Goal: Task Accomplishment & Management: Manage account settings

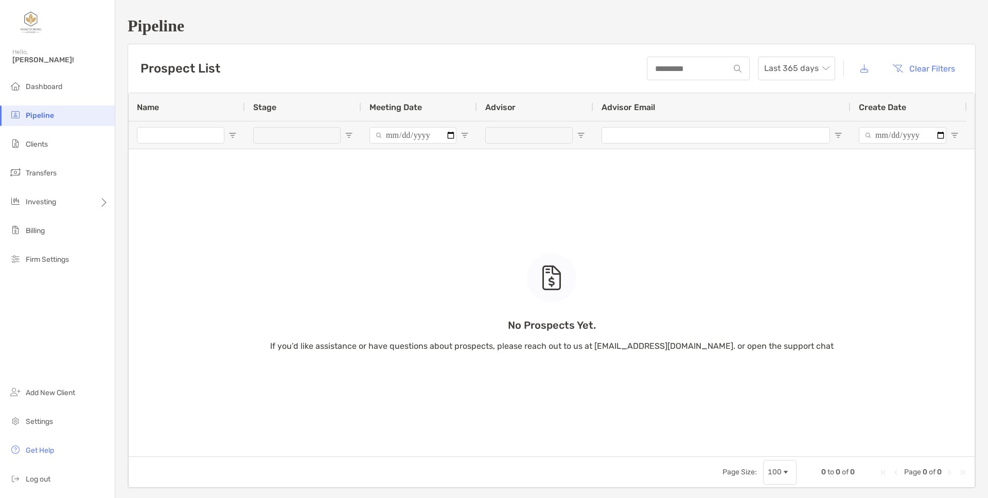
click at [647, 192] on div "No Prospects Yet. If you’d like assistance or have questions about prospects, p…" at bounding box center [552, 274] width 846 height 363
click at [473, 147] on div "No Prospects Yet. If you’d like assistance or have questions about prospects, p…" at bounding box center [552, 274] width 846 height 363
click at [57, 359] on div "Dashboard Pipeline Clients Transfers Investing Billing Firm Settings Add New Cl…" at bounding box center [57, 287] width 115 height 421
click at [55, 254] on li "Firm Settings" at bounding box center [57, 260] width 115 height 21
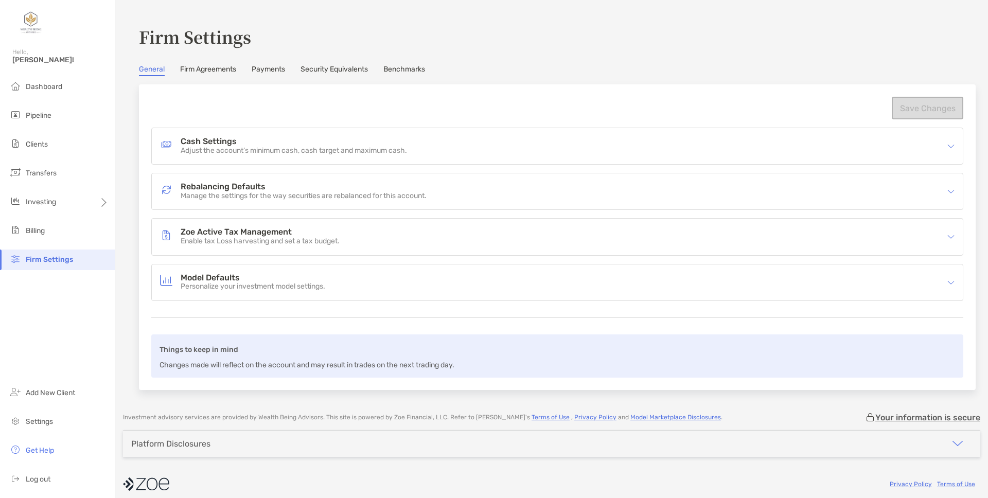
click at [375, 256] on div "Cash Settings Adjust the account’s minimum cash, cash target and maximum cash. …" at bounding box center [557, 214] width 812 height 173
click at [318, 149] on p "Adjust the account’s minimum cash, cash target and maximum cash." at bounding box center [294, 151] width 226 height 9
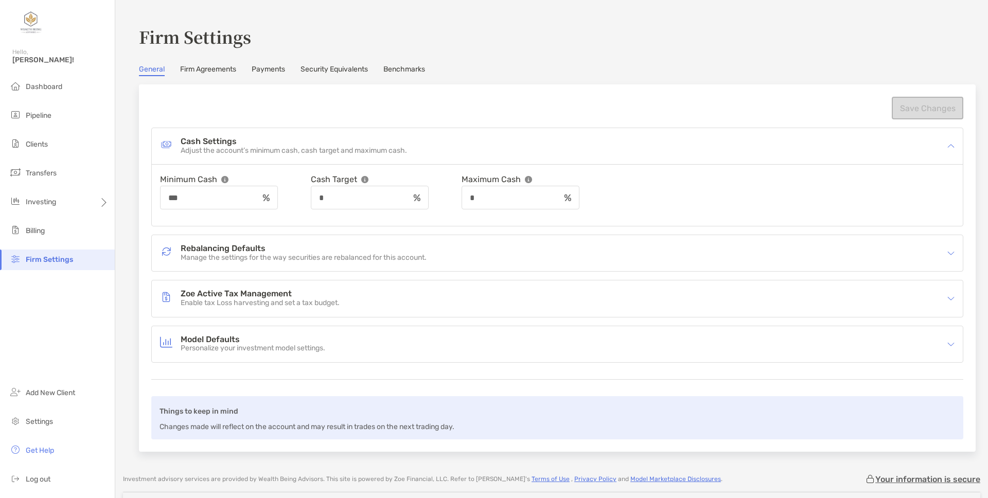
click at [391, 174] on div "Cash Target" at bounding box center [370, 179] width 118 height 13
click at [657, 179] on div "Minimum Cash *** Cash Target * Maximum Cash *" at bounding box center [557, 191] width 794 height 37
click at [445, 148] on div "Cash Settings Adjust the account’s minimum cash, cash target and maximum cash." at bounding box center [550, 146] width 781 height 24
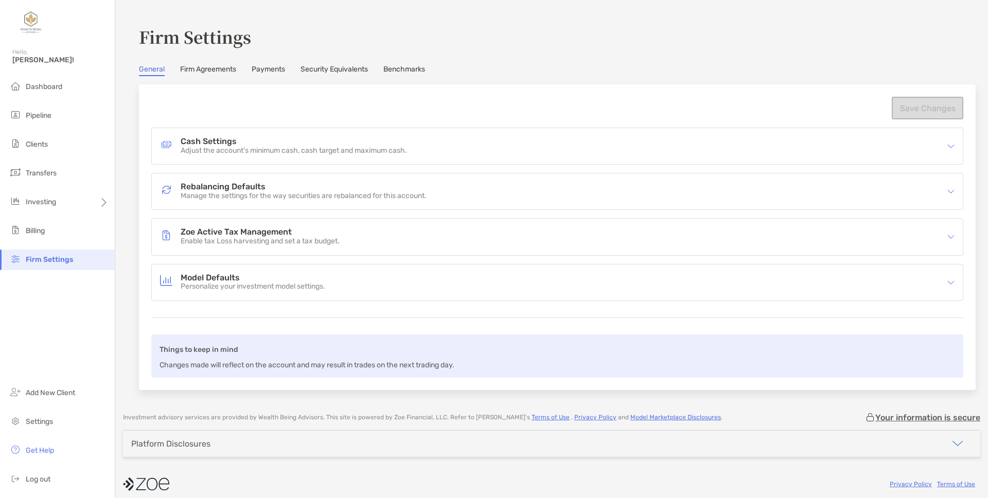
click at [431, 191] on div "Rebalancing Defaults Manage the settings for the way securities are rebalanced …" at bounding box center [550, 192] width 781 height 24
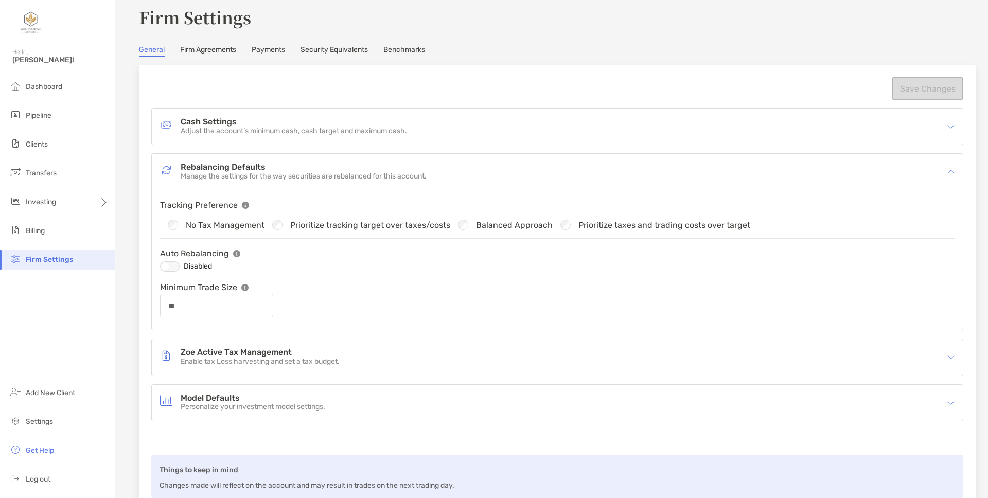
scroll to position [21, 0]
click at [325, 210] on div "No Tax Management Prioritize tracking target over taxes/costs Balanced Approach…" at bounding box center [557, 223] width 794 height 27
click at [350, 171] on p "Manage the settings for the way securities are rebalanced for this account." at bounding box center [304, 175] width 246 height 9
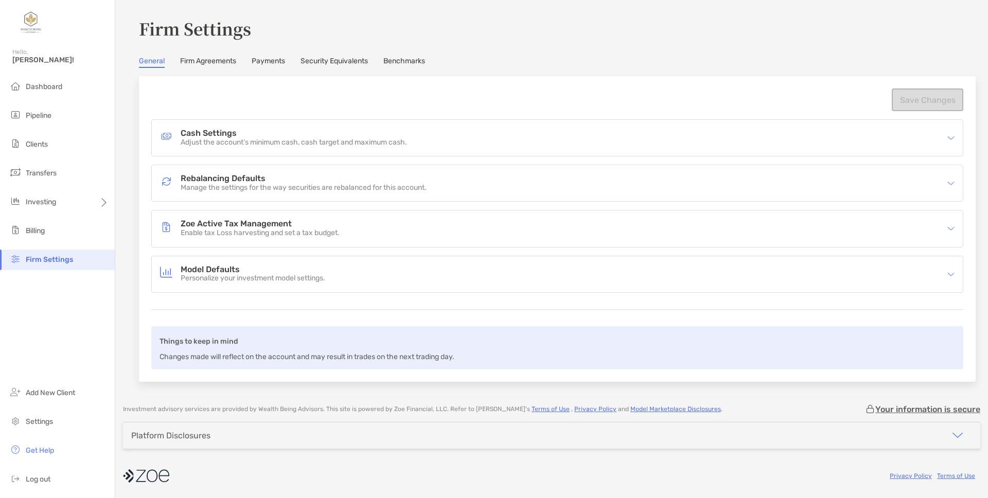
click at [350, 186] on p "Manage the settings for the way securities are rebalanced for this account." at bounding box center [304, 188] width 246 height 9
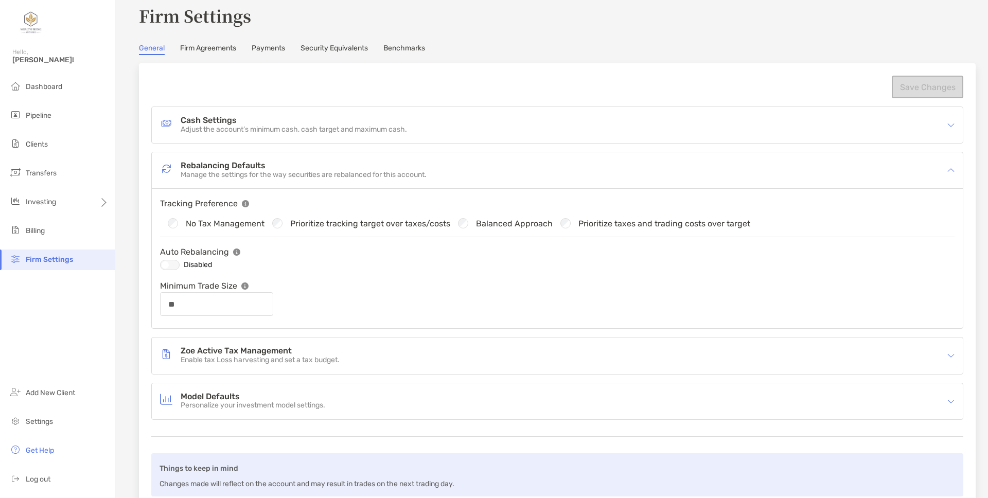
click at [374, 207] on div "Tracking Preference No Tax Management Prioritize tracking target over taxes/cos…" at bounding box center [557, 221] width 794 height 48
click at [313, 204] on div "Tracking Preference" at bounding box center [263, 203] width 206 height 13
click at [340, 204] on div "Tracking Preference" at bounding box center [263, 203] width 206 height 13
click at [449, 202] on div "Tracking Preference No Tax Management Prioritize tracking target over taxes/cos…" at bounding box center [557, 221] width 794 height 48
click at [489, 172] on div "Rebalancing Defaults Manage the settings for the way securities are rebalanced …" at bounding box center [550, 170] width 781 height 24
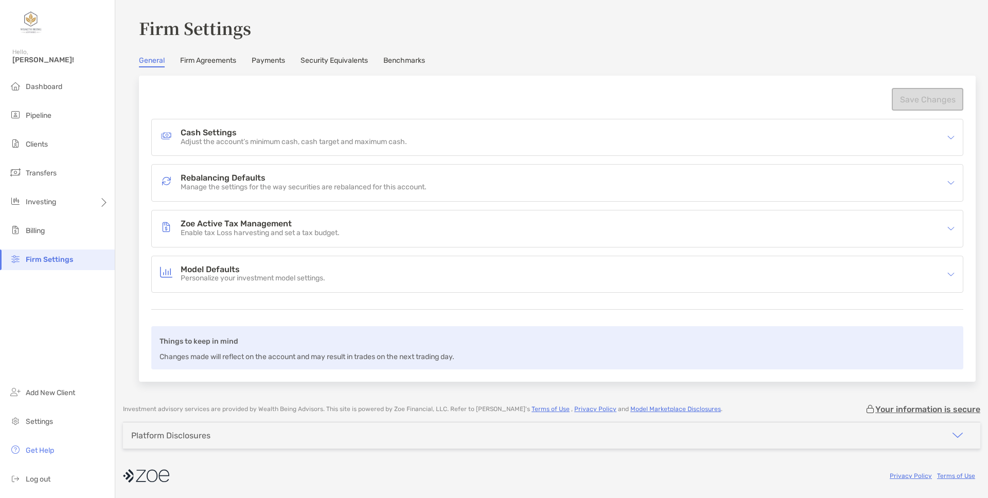
scroll to position [8, 0]
click at [431, 221] on div "Zoe Active Tax Management Enable tax Loss harvesting and set a tax budget." at bounding box center [550, 229] width 781 height 24
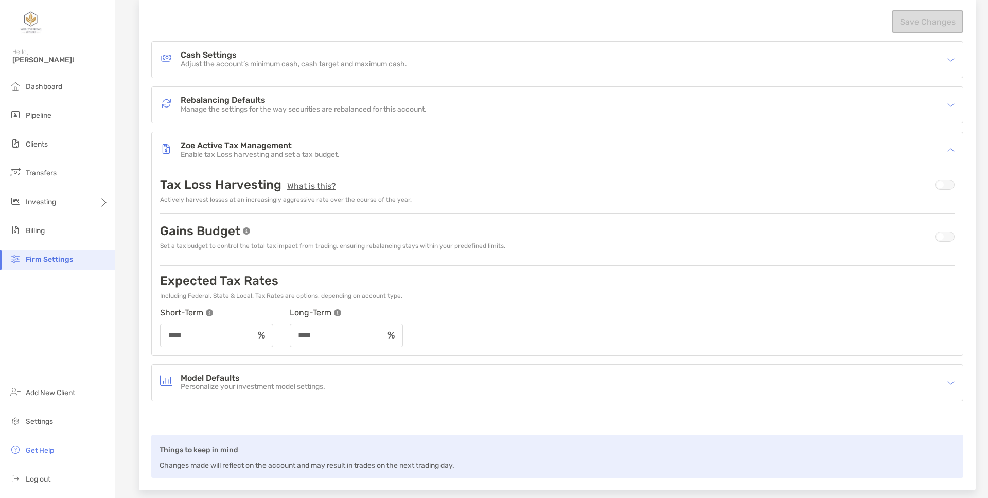
scroll to position [114, 0]
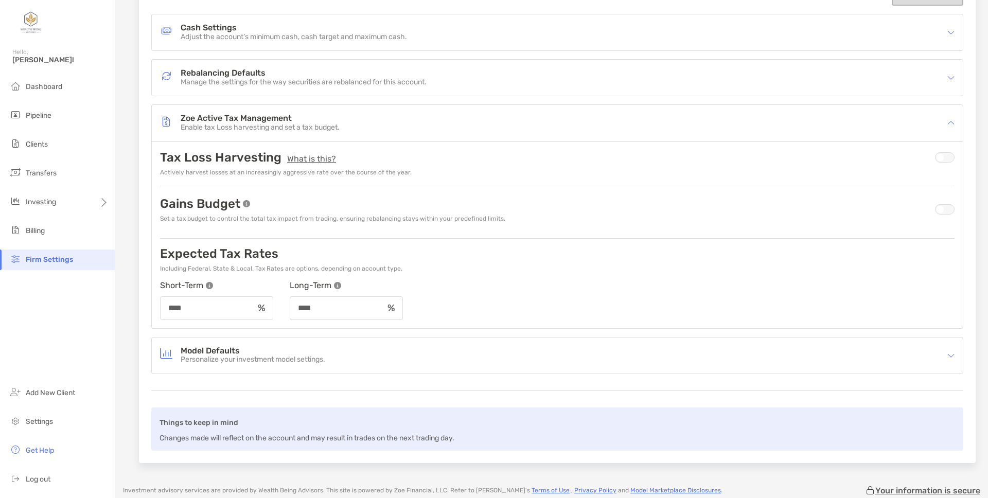
click at [429, 124] on div "Zoe Active Tax Management Enable tax Loss harvesting and set a tax budget." at bounding box center [550, 123] width 781 height 24
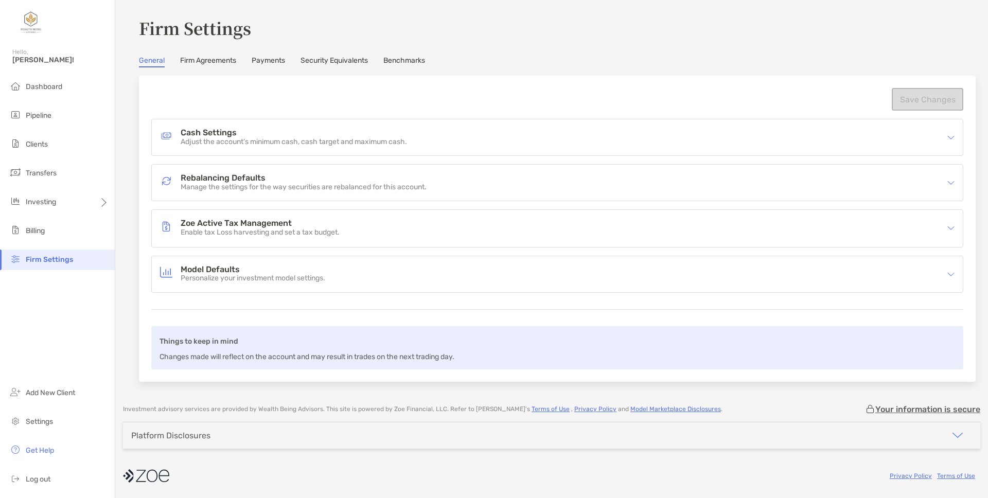
scroll to position [8, 0]
click at [48, 87] on span "Dashboard" at bounding box center [44, 86] width 37 height 9
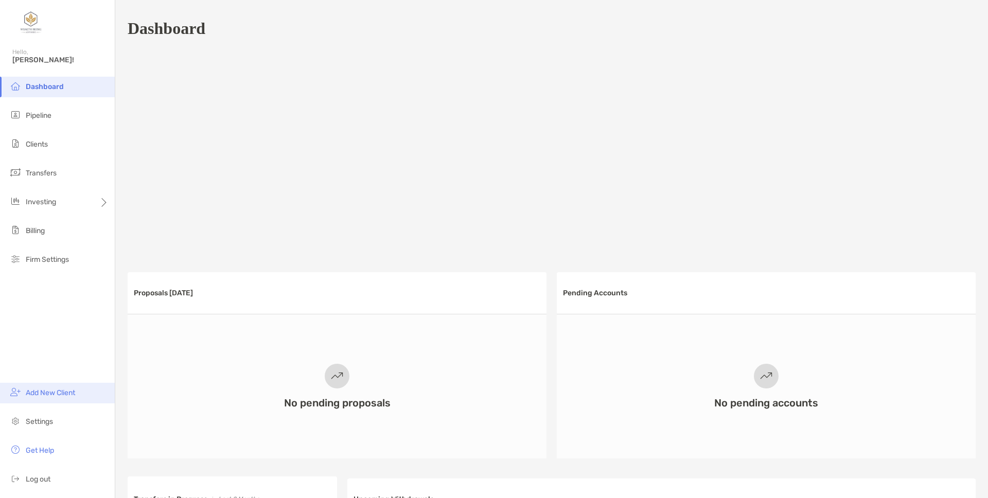
click at [45, 393] on span "Add New Client" at bounding box center [50, 392] width 49 height 9
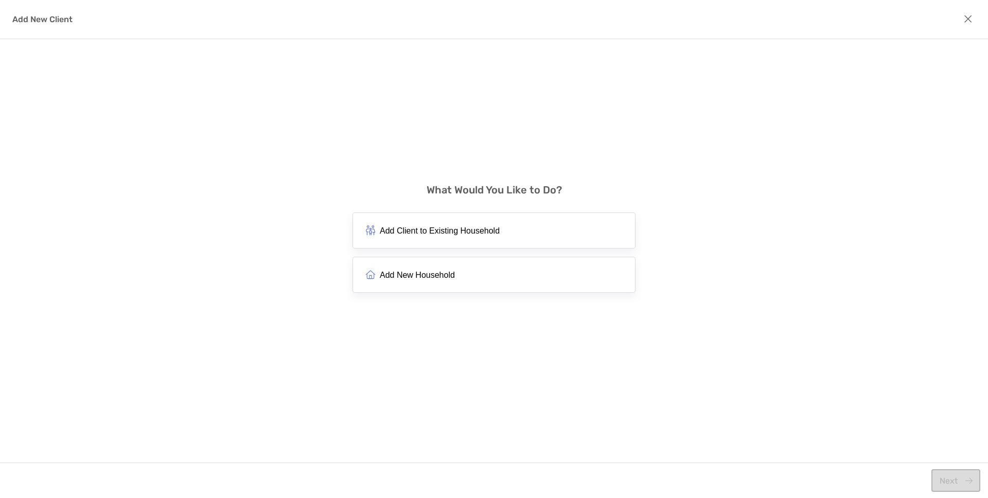
click at [346, 313] on div "Add New Client What Would You Like to Do? Add Client to Existing Household Add …" at bounding box center [494, 249] width 988 height 498
click at [392, 275] on span "Add New Household" at bounding box center [417, 275] width 75 height 10
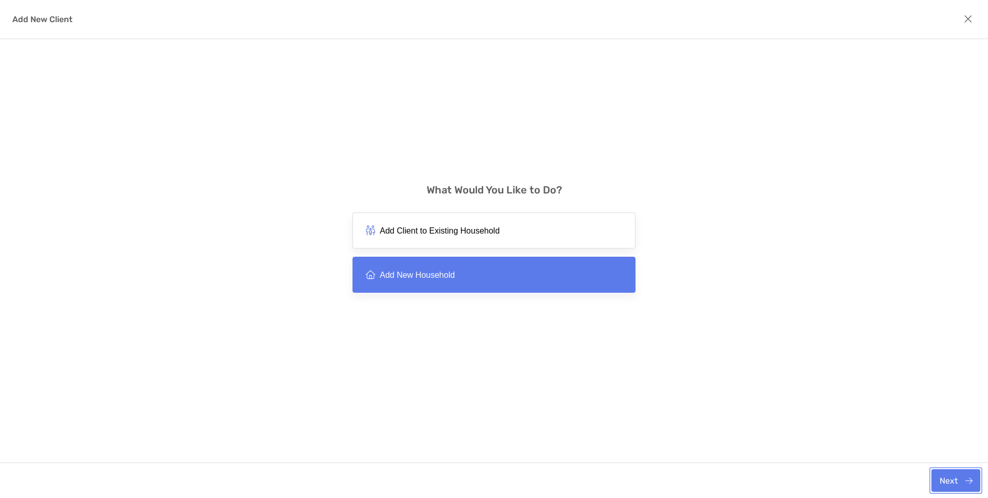
click at [954, 472] on button "Next" at bounding box center [955, 480] width 49 height 23
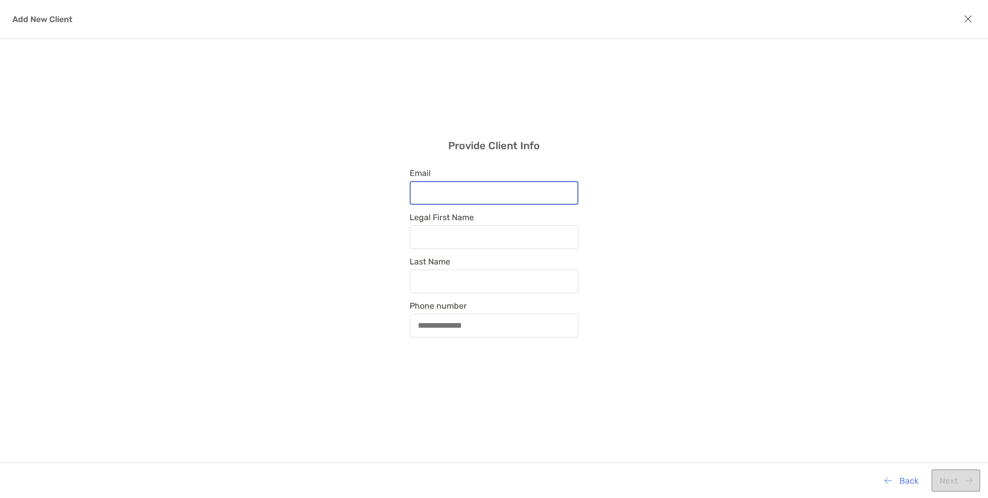
click at [503, 195] on input "Email" at bounding box center [494, 192] width 167 height 9
type input "**********"
click at [497, 230] on div "modal" at bounding box center [493, 237] width 169 height 24
click at [497, 233] on input "Legal First Name" at bounding box center [494, 237] width 168 height 9
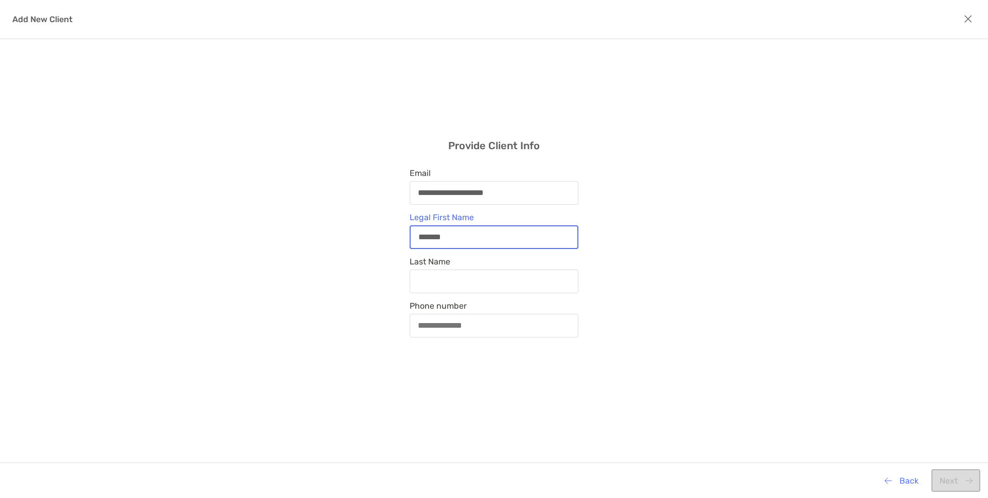
type input "*******"
type input "*****"
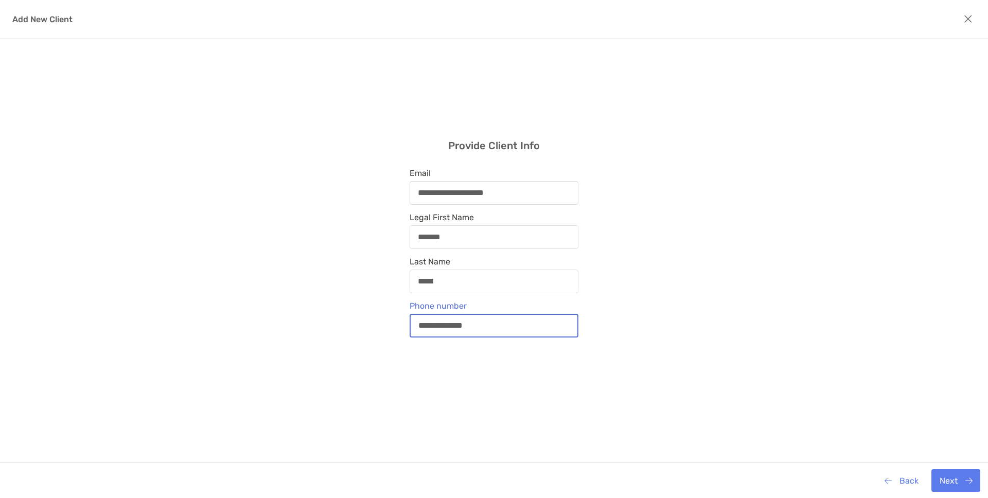
type input "**********"
click at [733, 405] on div "**********" at bounding box center [494, 238] width 988 height 398
click at [949, 477] on button "Next" at bounding box center [955, 480] width 49 height 23
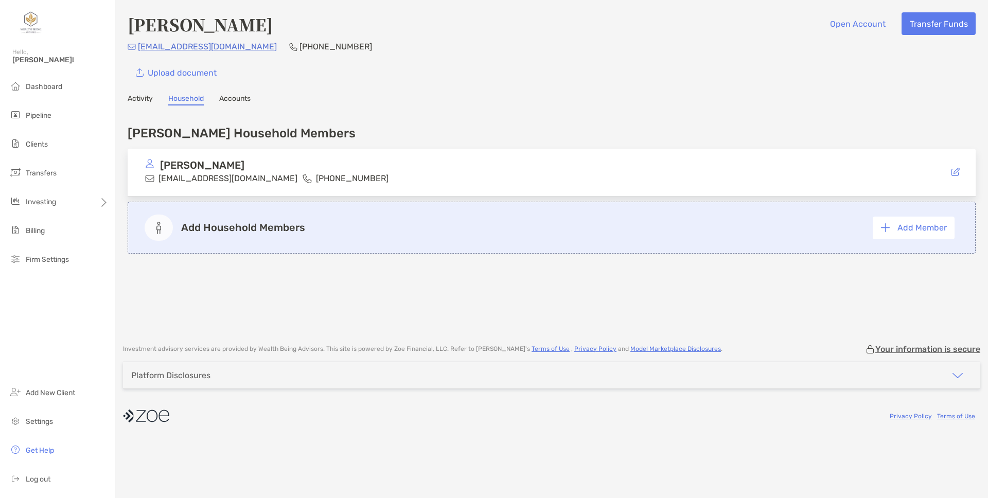
click at [140, 99] on link "Activity" at bounding box center [140, 99] width 25 height 11
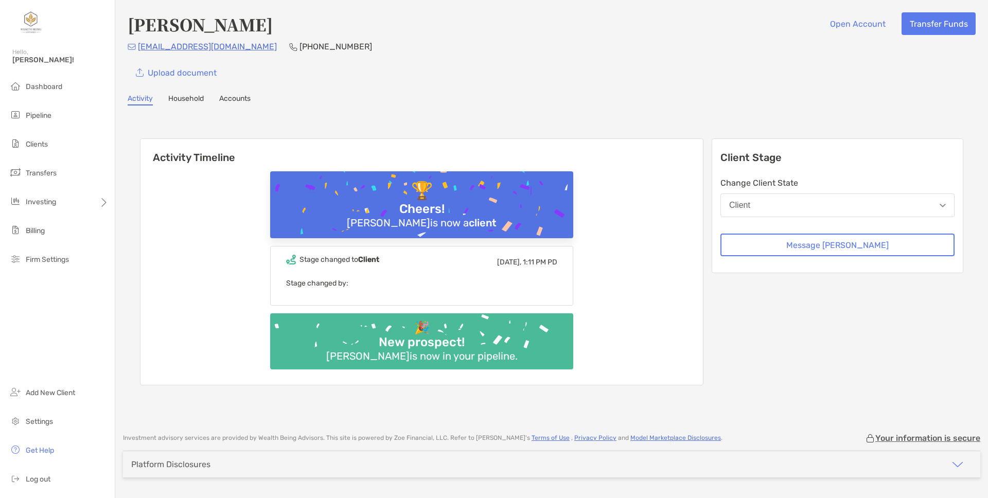
click at [193, 98] on link "Household" at bounding box center [185, 99] width 35 height 11
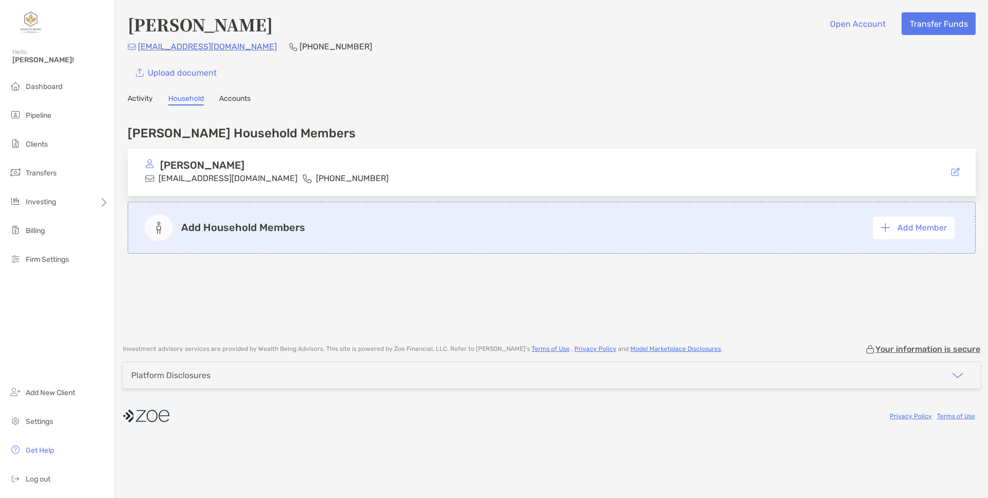
click at [240, 95] on link "Accounts" at bounding box center [234, 99] width 31 height 11
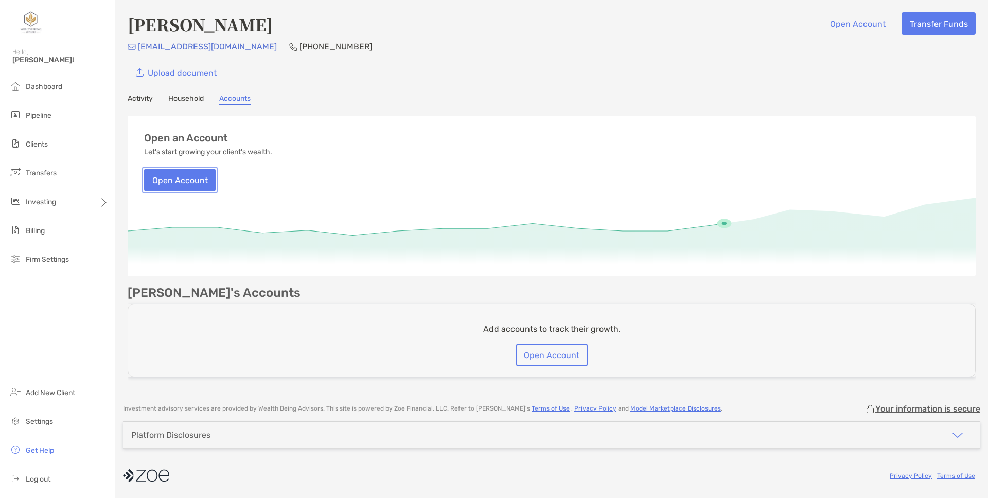
click at [200, 187] on button "Open Account" at bounding box center [180, 180] width 72 height 23
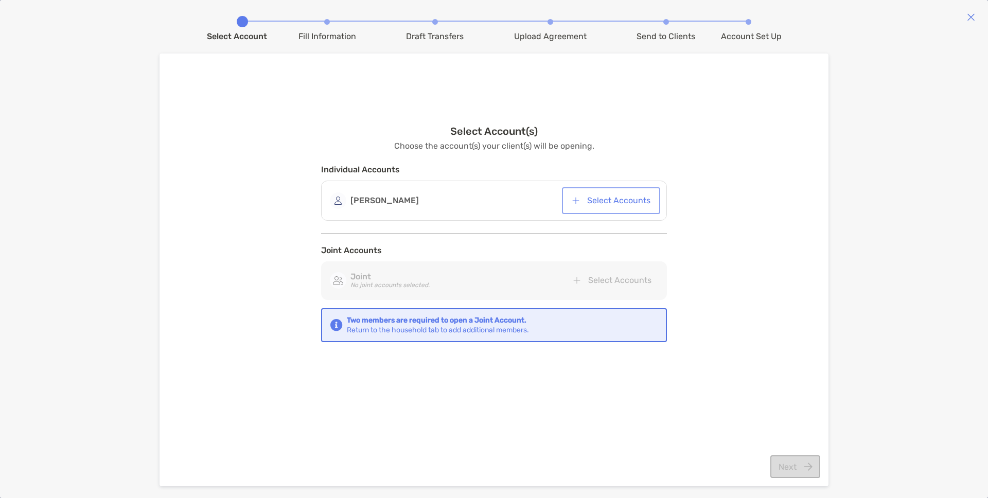
click at [592, 205] on button "Select Accounts" at bounding box center [611, 200] width 94 height 23
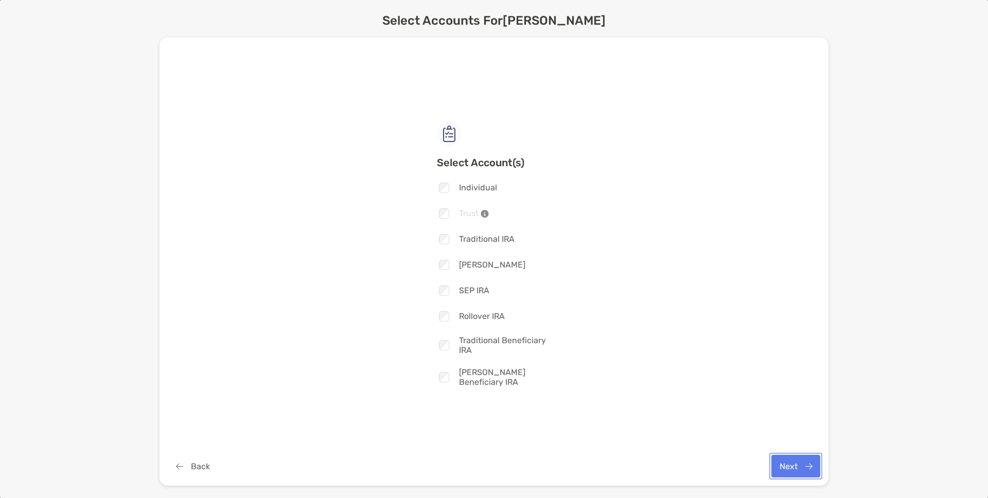
click at [808, 465] on button "Next" at bounding box center [795, 466] width 49 height 23
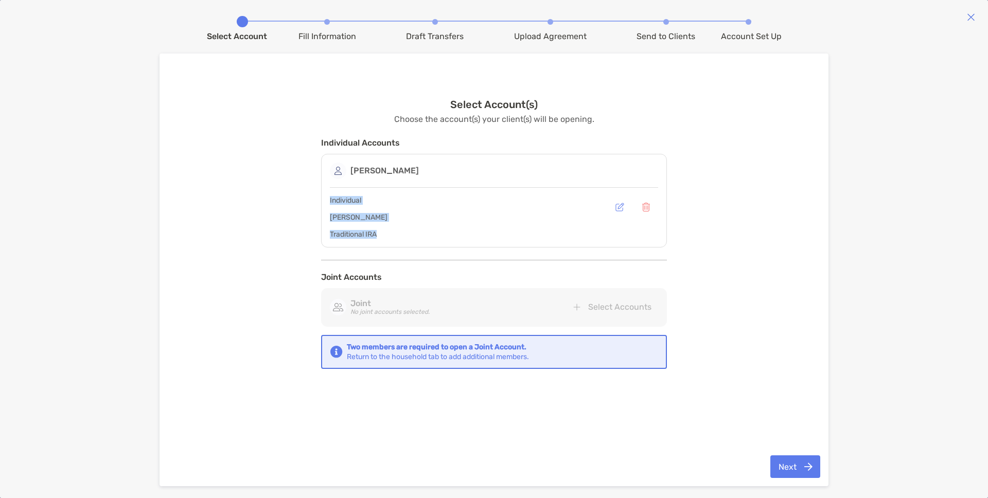
drag, startPoint x: 330, startPoint y: 201, endPoint x: 382, endPoint y: 233, distance: 61.0
click at [382, 233] on div "Individual [PERSON_NAME] Traditional IRA" at bounding box center [494, 217] width 328 height 43
click at [384, 234] on div "Individual [PERSON_NAME] Traditional IRA" at bounding box center [494, 217] width 328 height 43
click at [791, 465] on button "Next" at bounding box center [795, 466] width 50 height 23
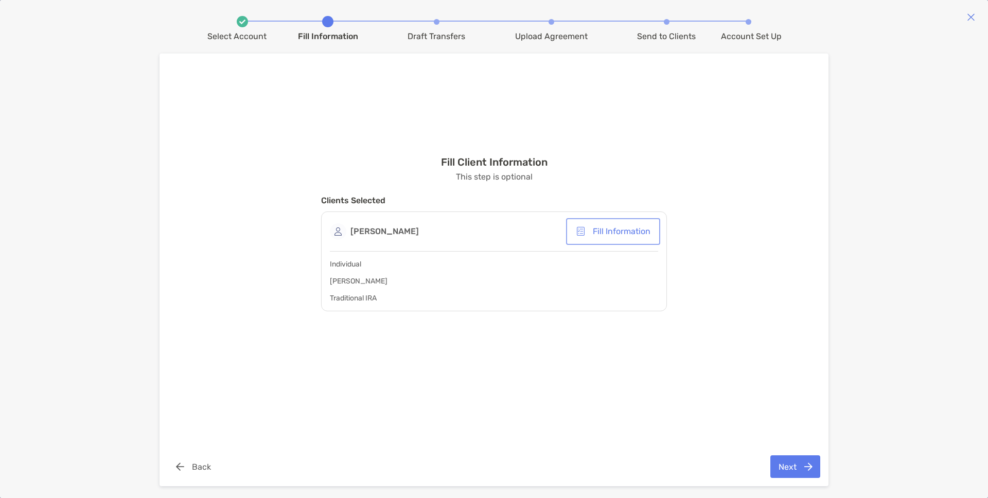
click at [600, 235] on button "Fill Information" at bounding box center [613, 231] width 90 height 23
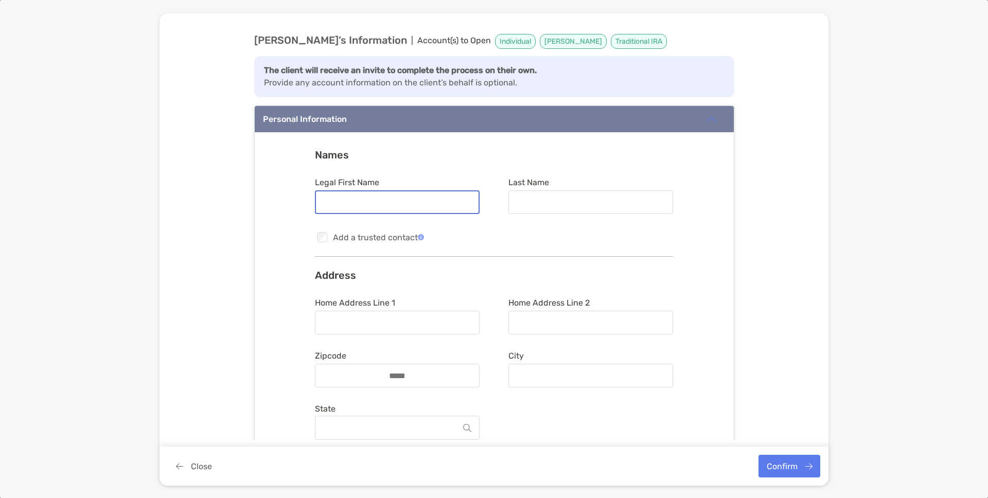
click at [357, 201] on input "Legal First Name" at bounding box center [397, 202] width 163 height 9
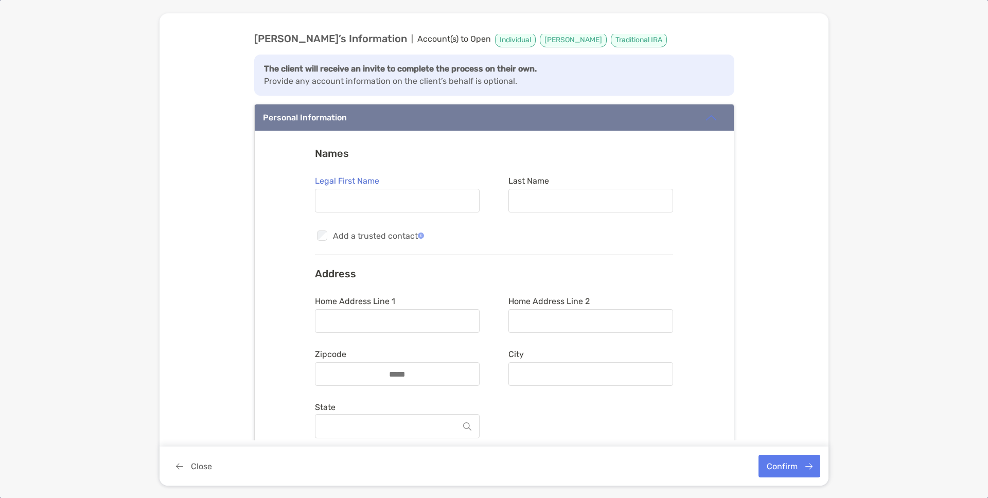
click at [302, 280] on div "Names Legal First Name Last Name Checkbox Add a trusted contact Address Home Ad…" at bounding box center [494, 348] width 479 height 435
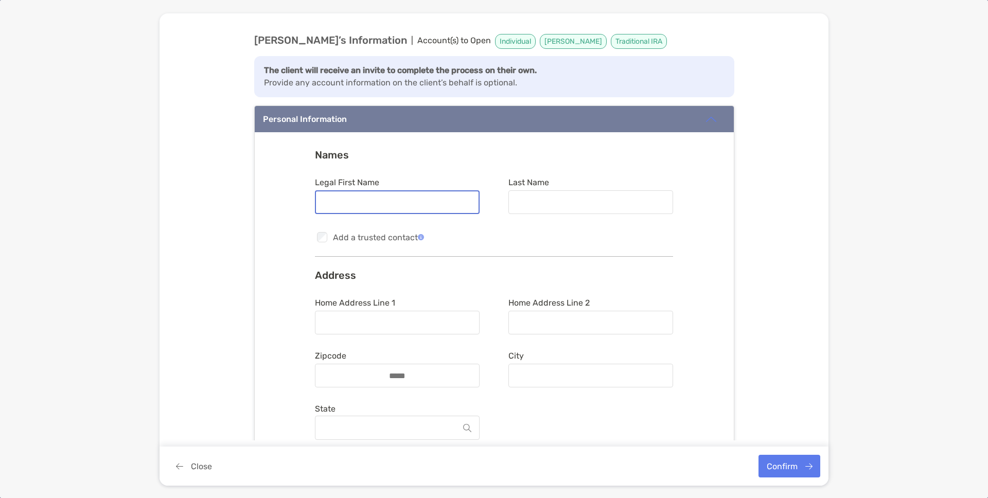
click at [421, 198] on input "Legal First Name" at bounding box center [397, 202] width 163 height 9
type input "*******"
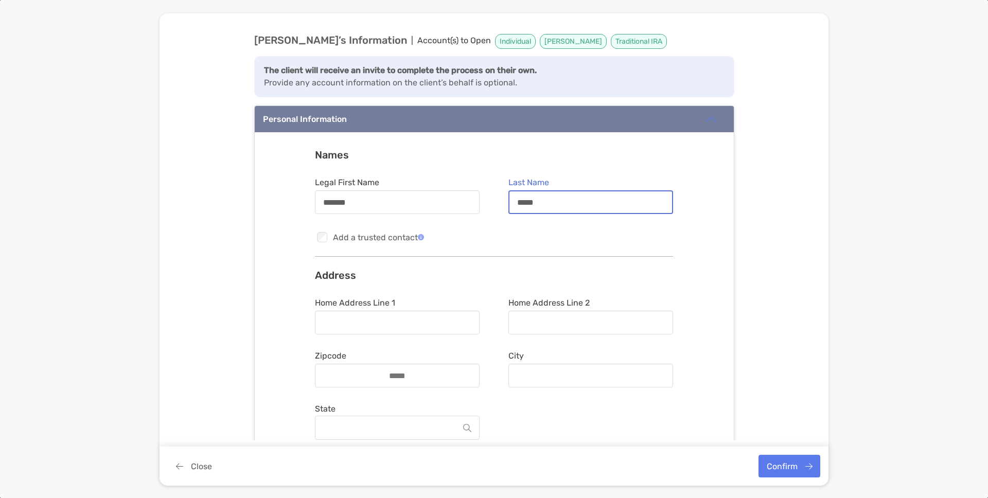
type input "*****"
click at [345, 326] on input "Home Address Line 1" at bounding box center [397, 322] width 163 height 9
type input "**********"
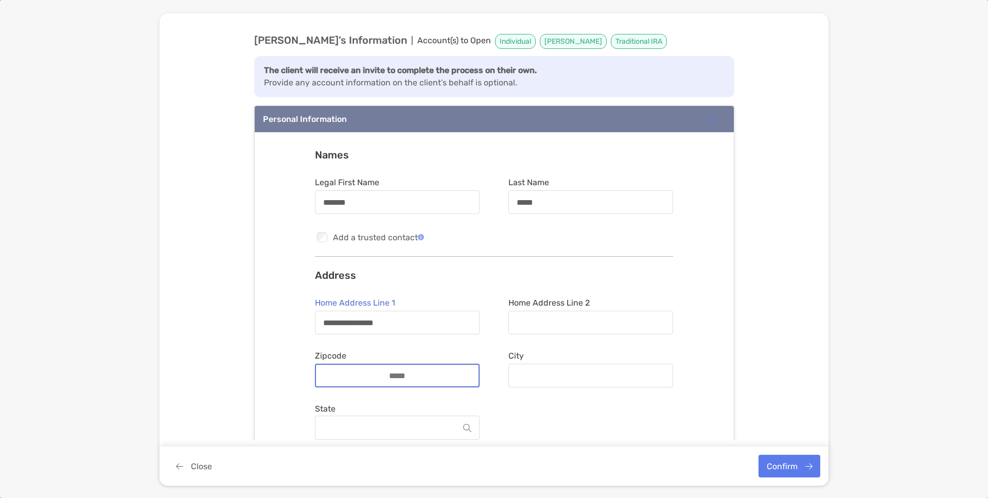
type input "*****"
type input "**********"
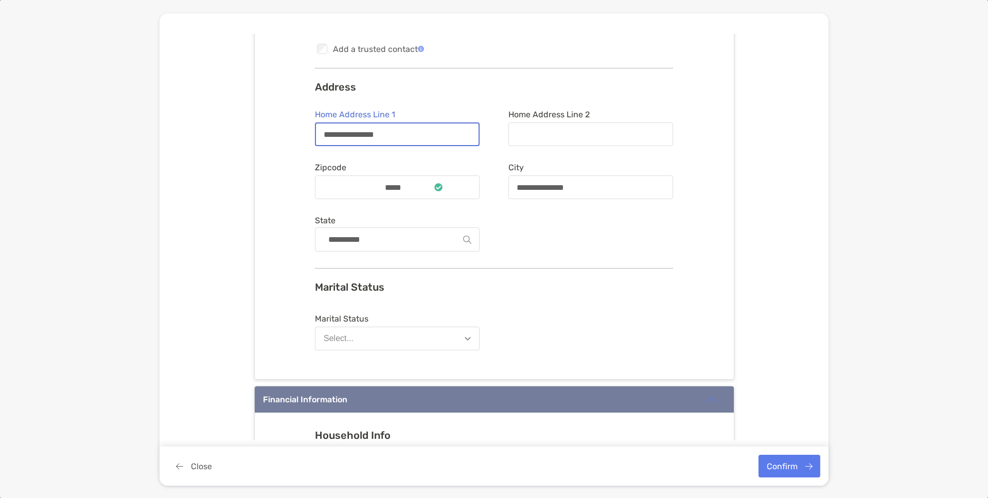
scroll to position [227, 0]
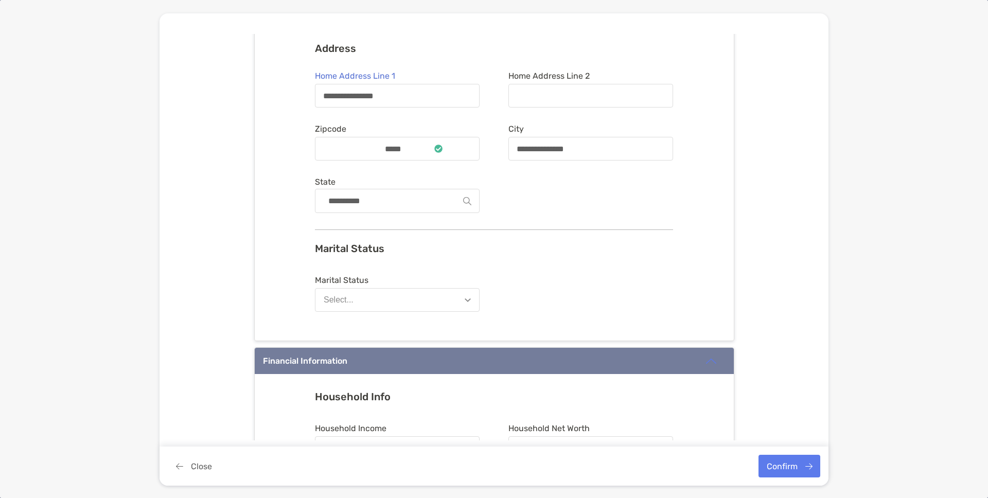
click at [456, 300] on button "Select..." at bounding box center [397, 300] width 165 height 24
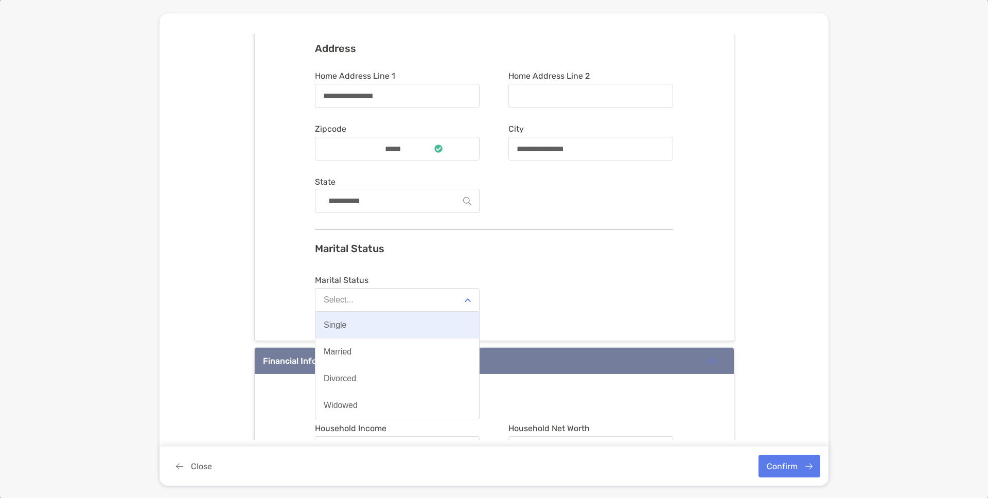
click at [439, 320] on button "Single" at bounding box center [397, 325] width 164 height 27
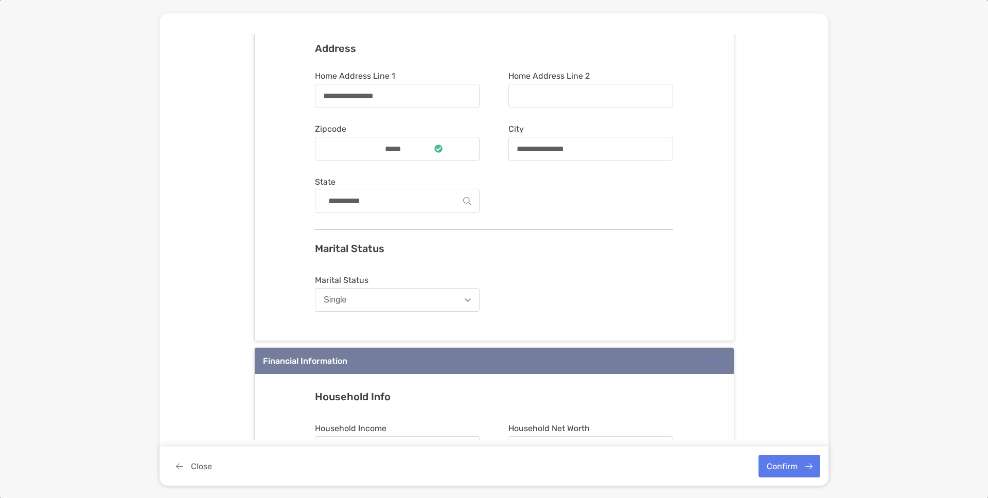
click at [570, 325] on div "**********" at bounding box center [494, 122] width 479 height 435
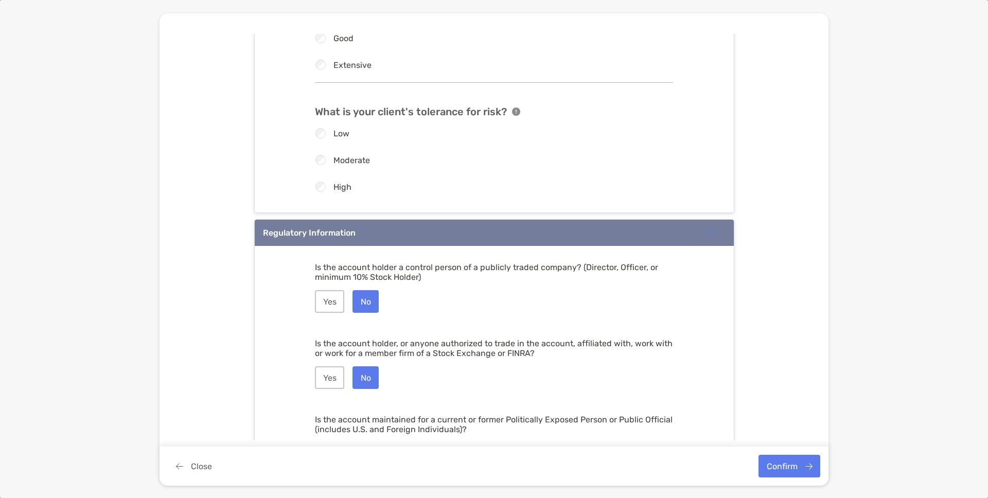
scroll to position [1516, 0]
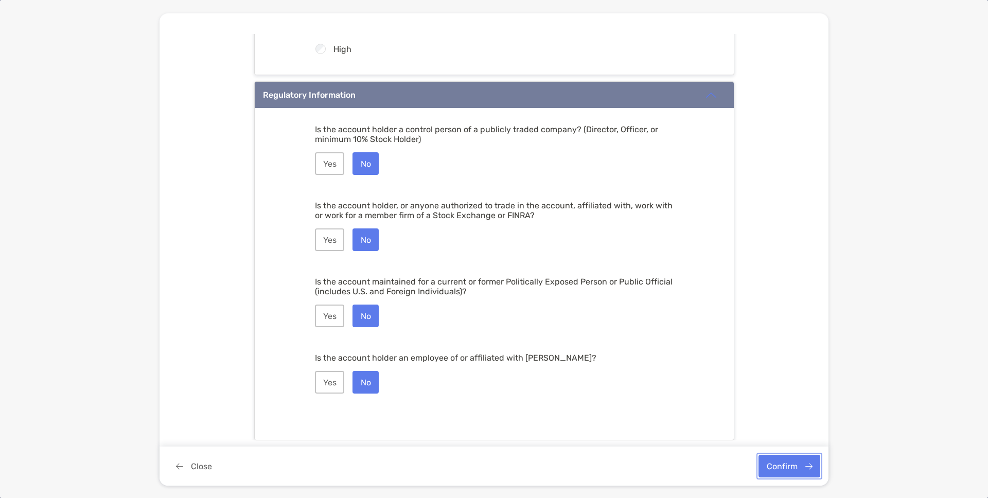
click at [793, 461] on button "Confirm" at bounding box center [789, 466] width 62 height 23
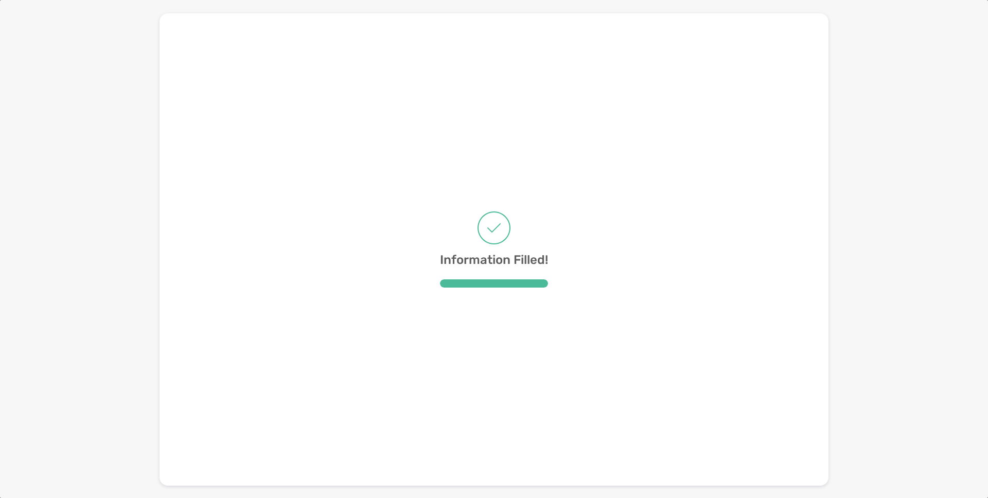
scroll to position [0, 0]
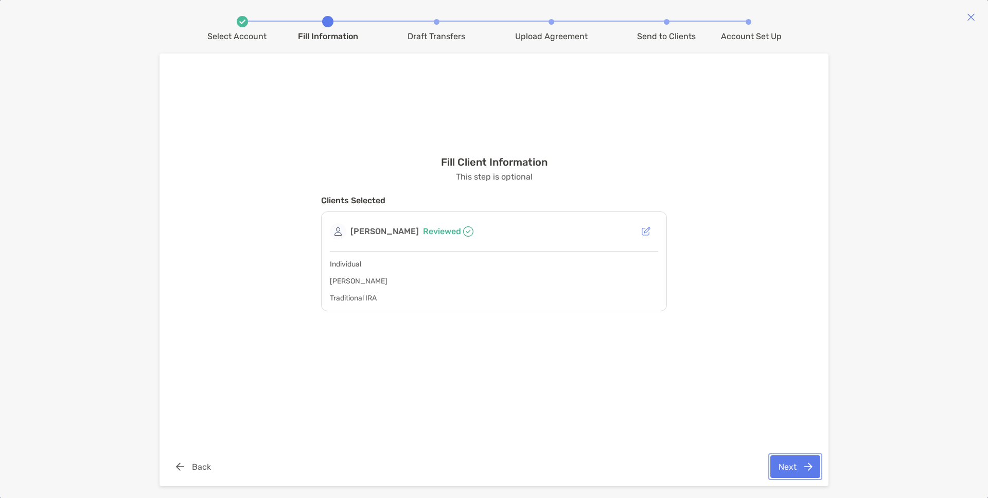
click at [800, 466] on button "Next" at bounding box center [795, 466] width 50 height 23
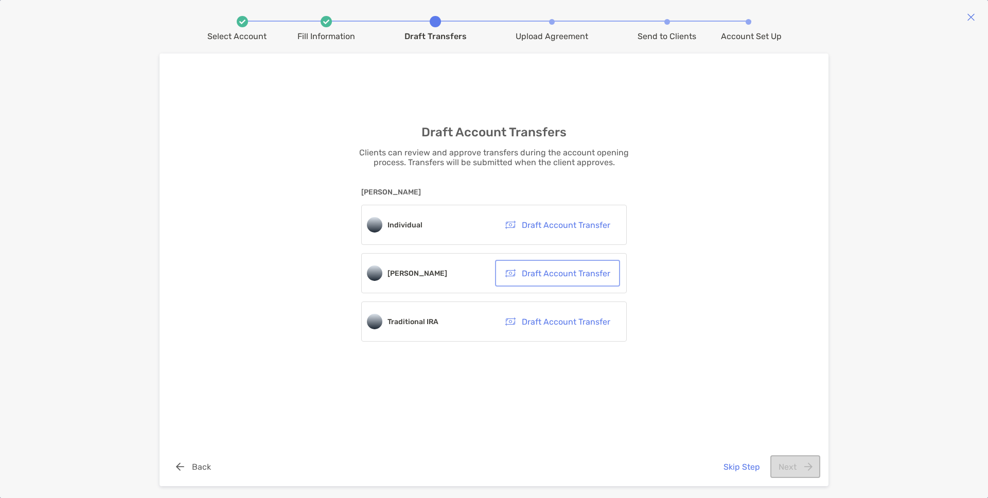
click at [569, 274] on button "Draft Account Transfer" at bounding box center [557, 273] width 121 height 23
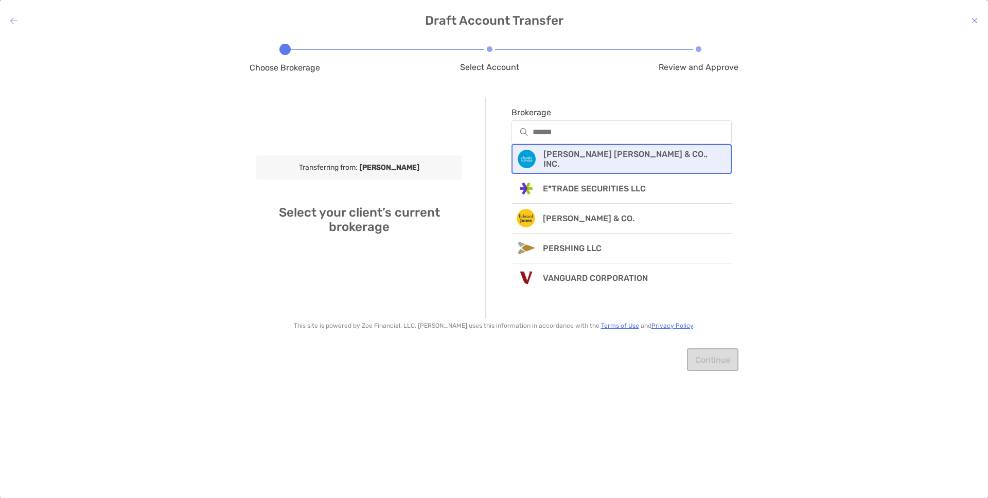
click at [582, 161] on p "[PERSON_NAME] [PERSON_NAME] & CO., INC." at bounding box center [630, 159] width 174 height 20
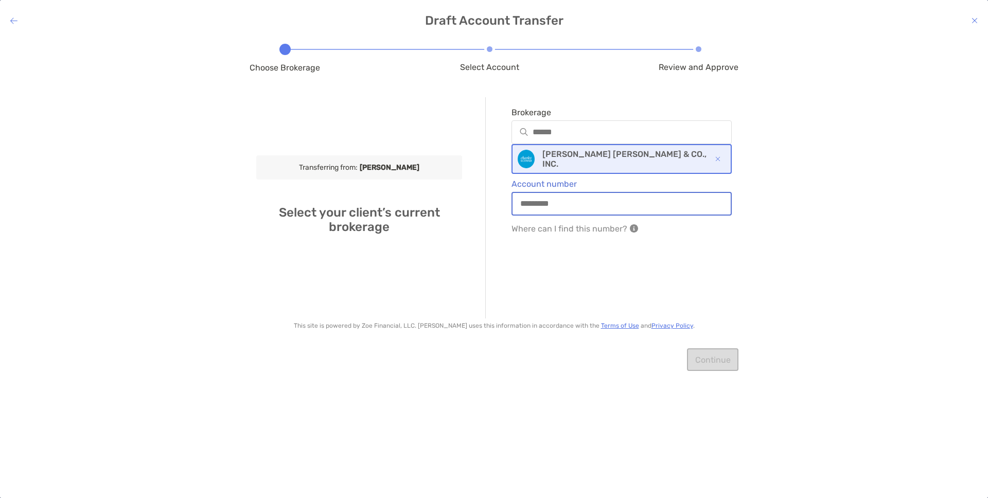
click at [568, 199] on input "Account number" at bounding box center [621, 203] width 218 height 9
type input "*********"
click at [712, 259] on div "Brokerage [PERSON_NAME] [PERSON_NAME] & CO., INC. Account number ********* Wher…" at bounding box center [608, 207] width 246 height 221
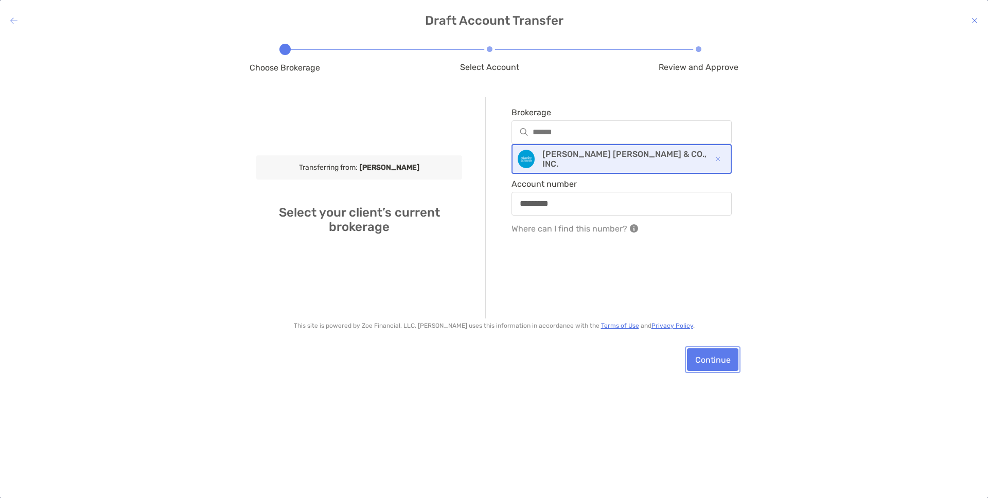
click at [710, 358] on button "Continue" at bounding box center [712, 359] width 51 height 23
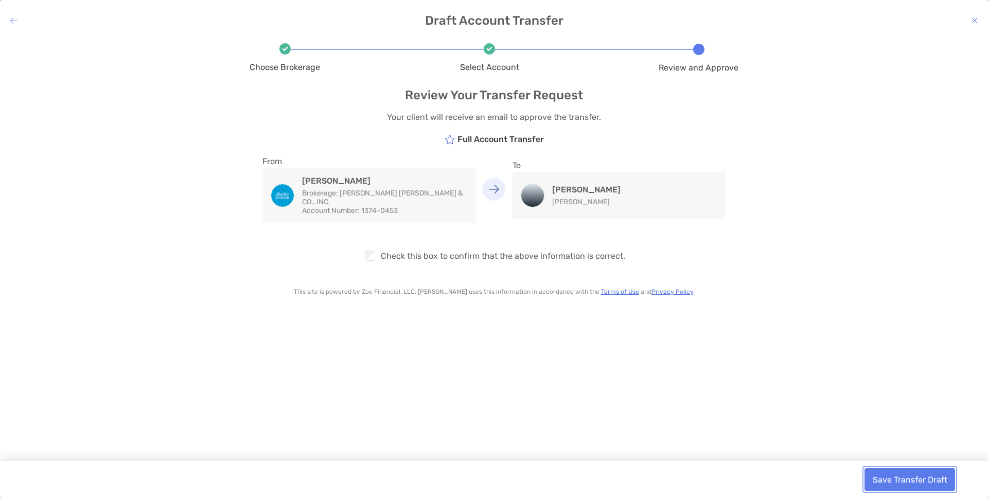
click at [905, 475] on button "Save Transfer Draft" at bounding box center [909, 479] width 91 height 23
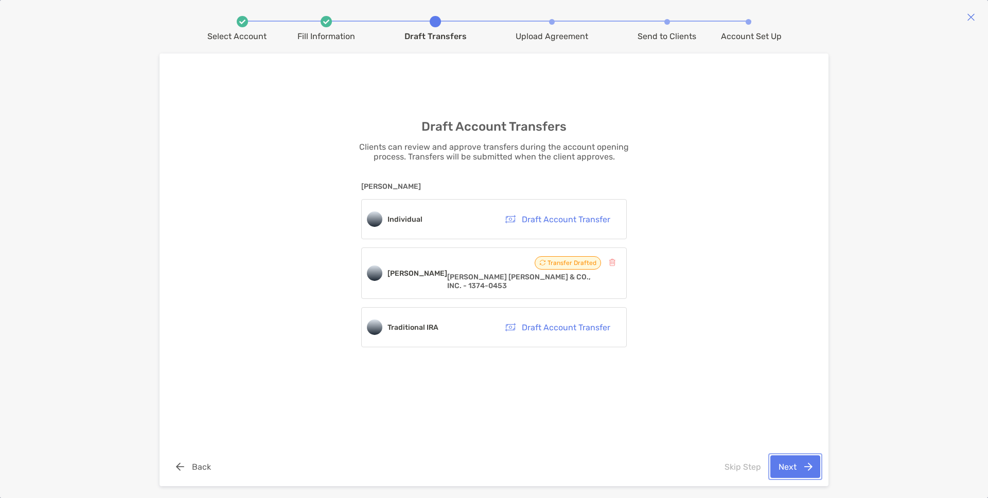
click at [799, 466] on button "Next" at bounding box center [795, 466] width 50 height 23
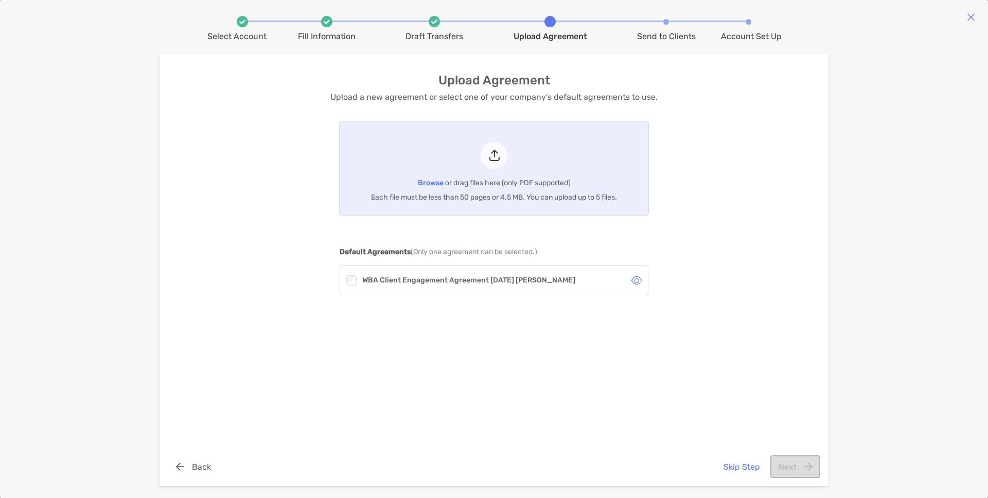
click at [537, 86] on h3 "Upload Agreement" at bounding box center [494, 80] width 112 height 12
click at [636, 278] on icon at bounding box center [636, 280] width 10 height 9
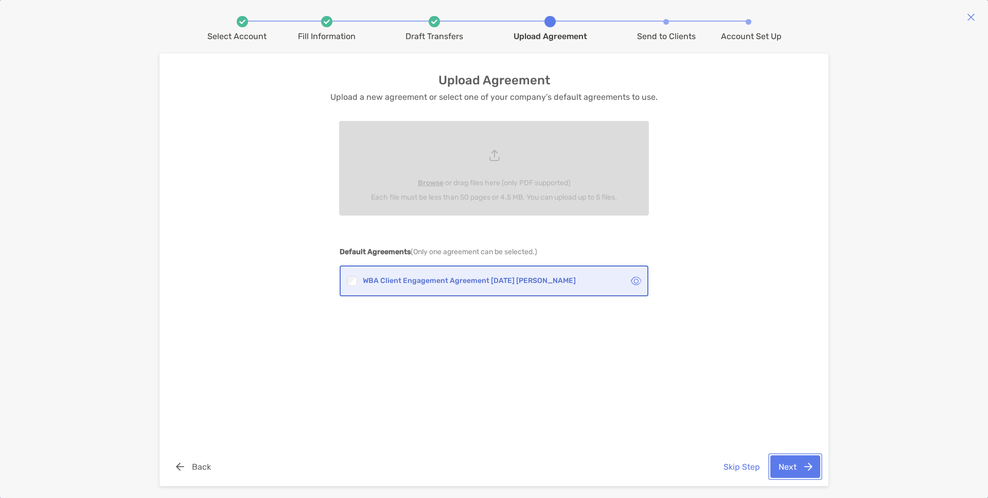
click at [791, 455] on button "Next" at bounding box center [795, 466] width 50 height 23
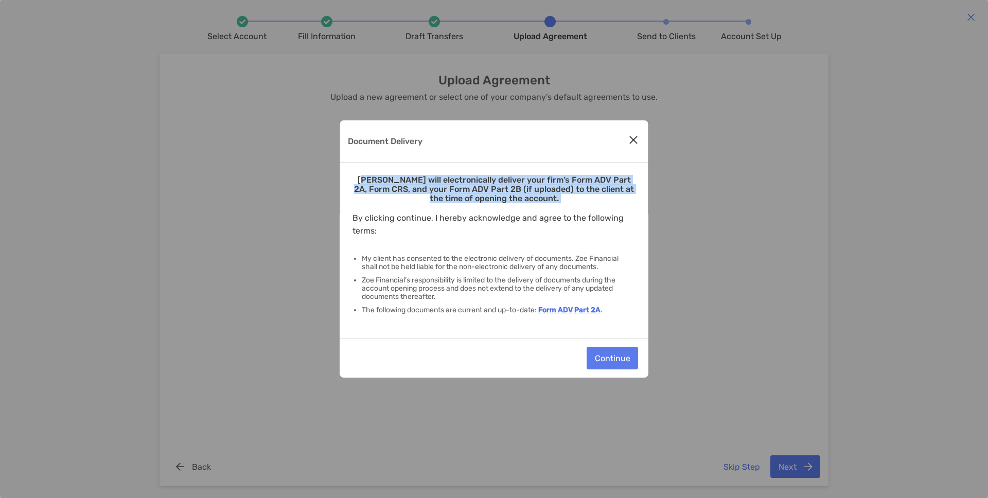
drag, startPoint x: 360, startPoint y: 179, endPoint x: 485, endPoint y: 205, distance: 127.7
click at [485, 205] on div "[PERSON_NAME] will electronically deliver your firm’s Form ADV Part 2A, Form CR…" at bounding box center [494, 252] width 309 height 179
click at [483, 209] on div "[PERSON_NAME] will electronically deliver your firm’s Form ADV Part 2A, Form CR…" at bounding box center [494, 252] width 309 height 179
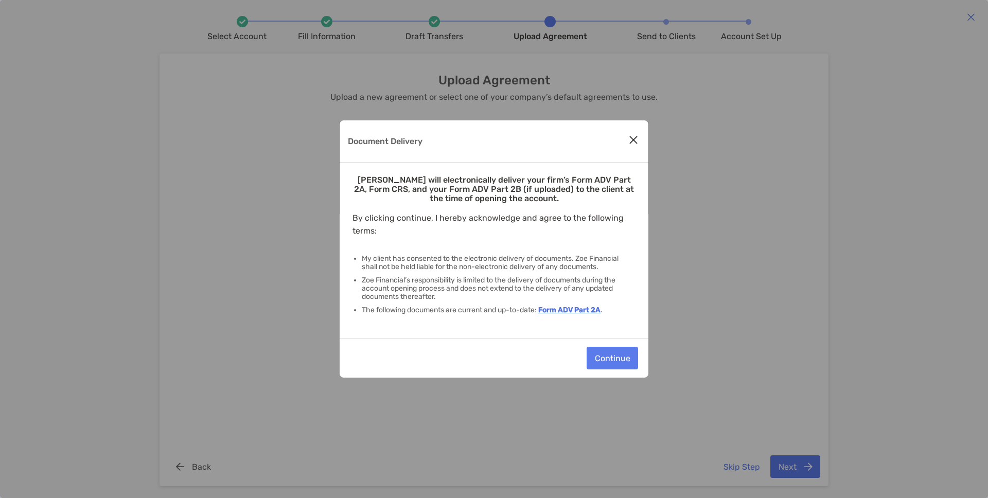
click at [633, 144] on icon "Close modal" at bounding box center [633, 140] width 9 height 12
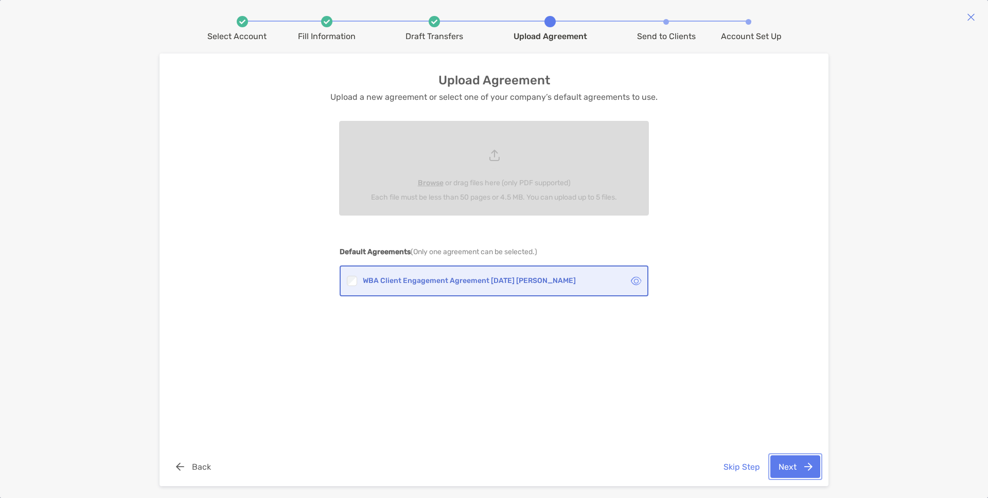
click at [806, 466] on button "Next" at bounding box center [795, 466] width 50 height 23
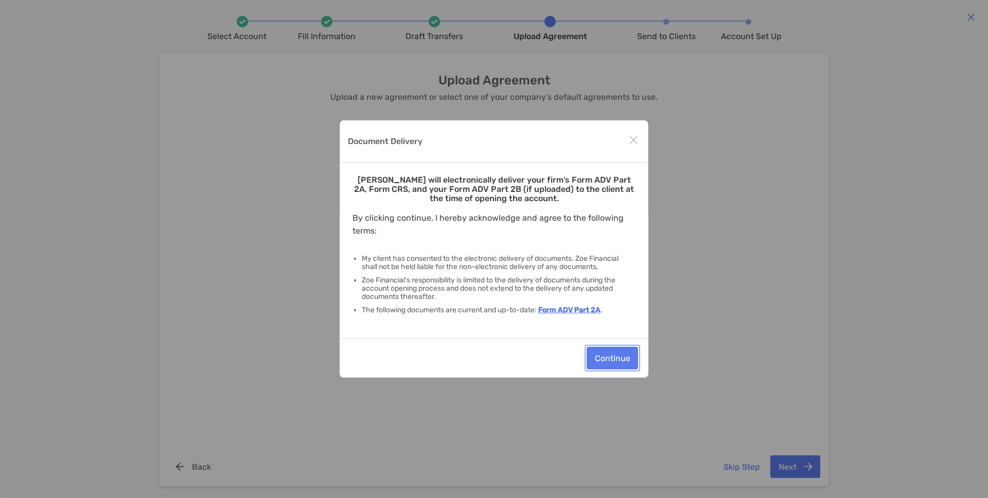
click at [605, 365] on button "Continue" at bounding box center [611, 358] width 51 height 23
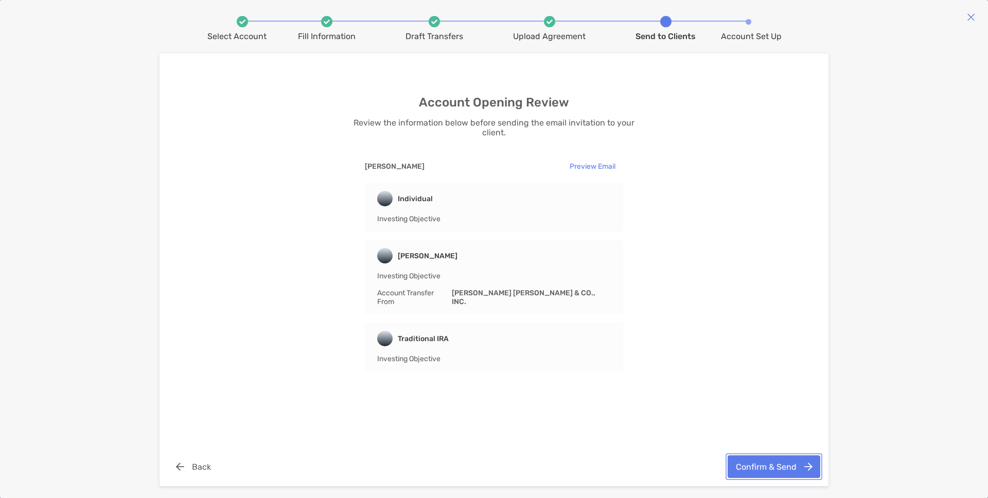
click at [761, 471] on button "Confirm & Send" at bounding box center [773, 466] width 93 height 23
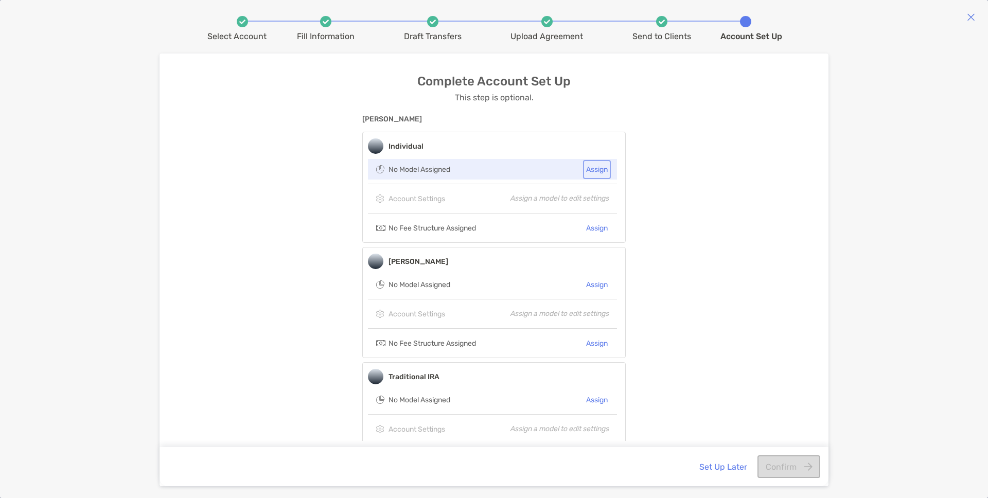
click at [587, 170] on button "Assign" at bounding box center [597, 169] width 24 height 15
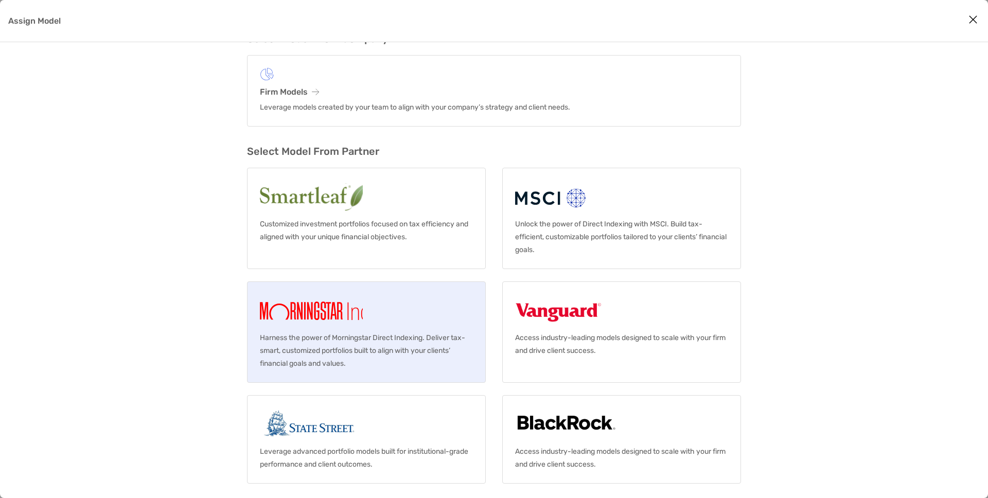
scroll to position [39, 0]
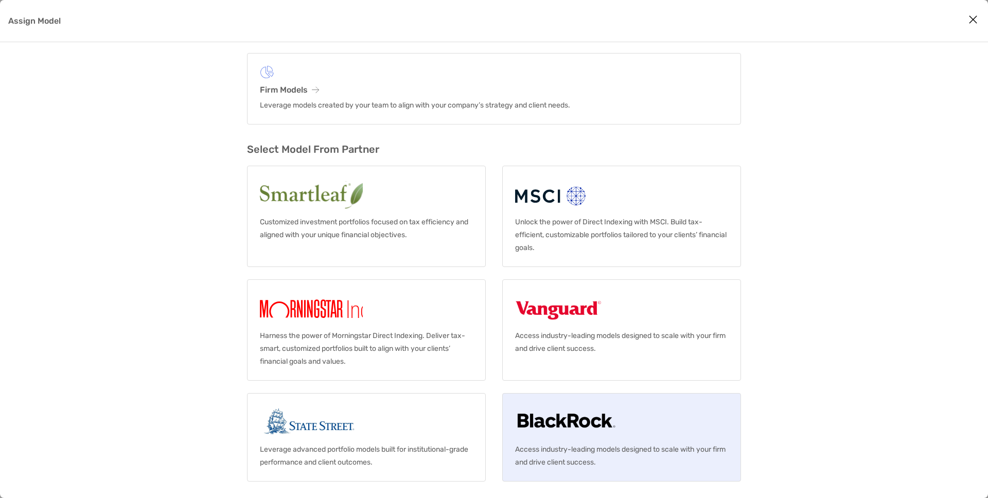
click at [530, 406] on img "Assign Model" at bounding box center [566, 422] width 102 height 33
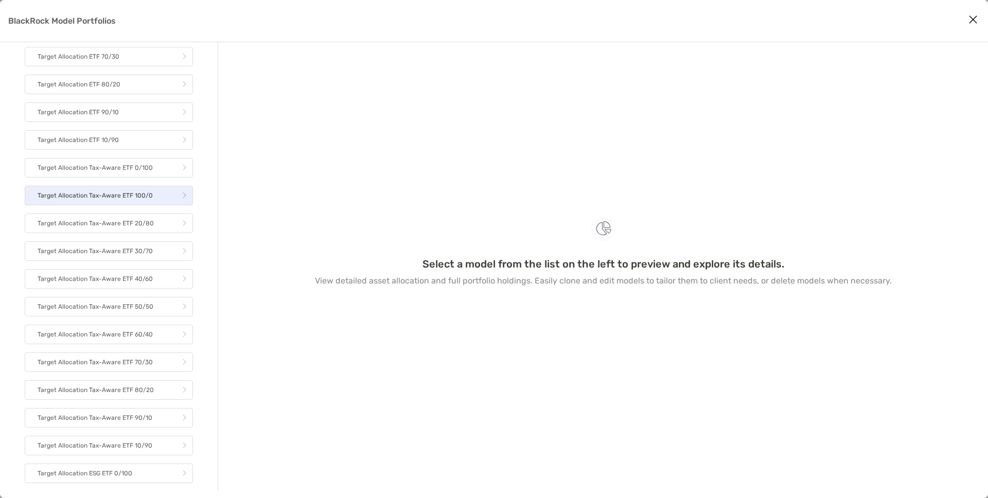
scroll to position [233, 0]
click at [116, 202] on p "Target Allocation Tax-Aware ETF 100/0" at bounding box center [95, 196] width 115 height 13
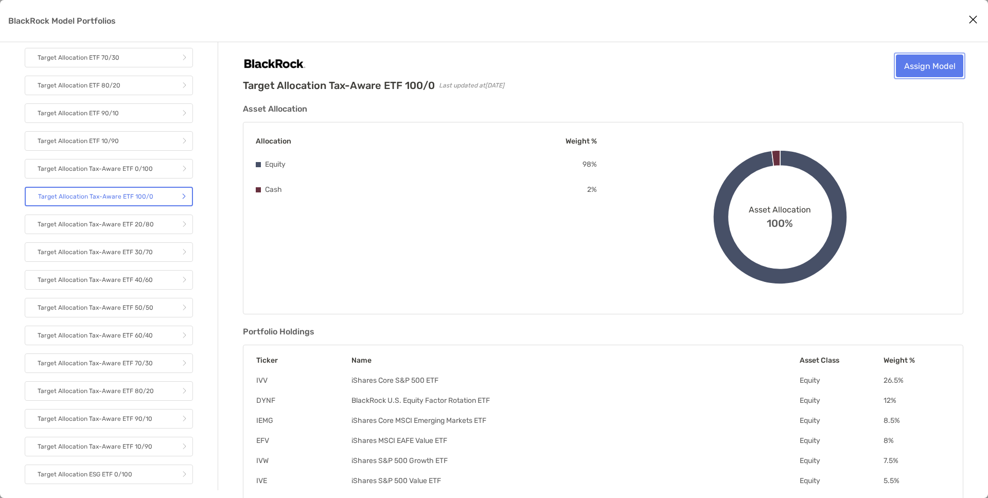
click at [929, 71] on link "Assign Model" at bounding box center [929, 66] width 67 height 23
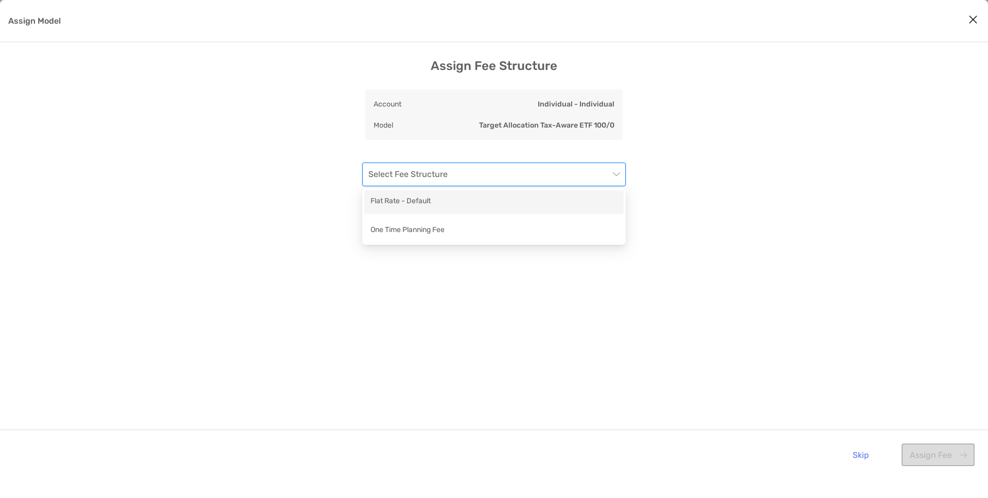
click at [564, 177] on input "Assign Model" at bounding box center [488, 174] width 241 height 23
click at [476, 200] on div "Flat Rate - Default" at bounding box center [493, 201] width 247 height 13
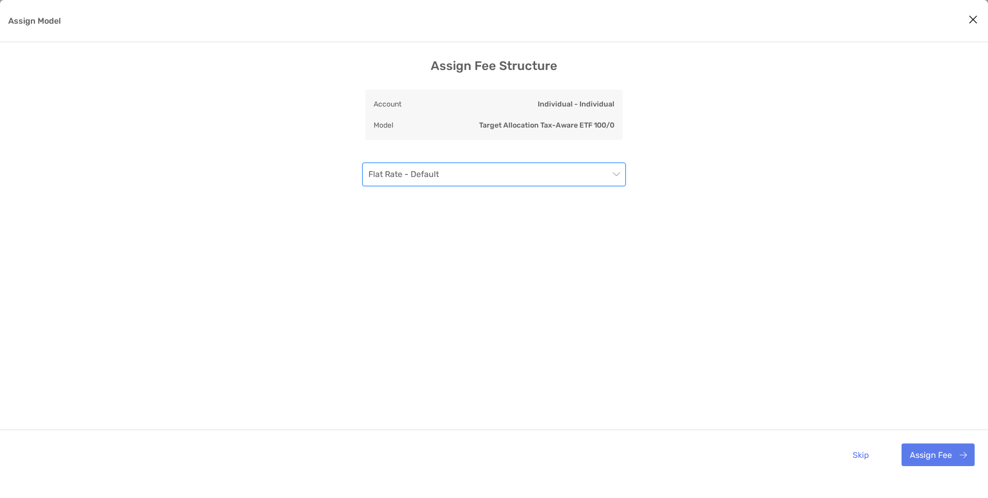
click at [475, 174] on span "Flat Rate - Default" at bounding box center [493, 174] width 251 height 23
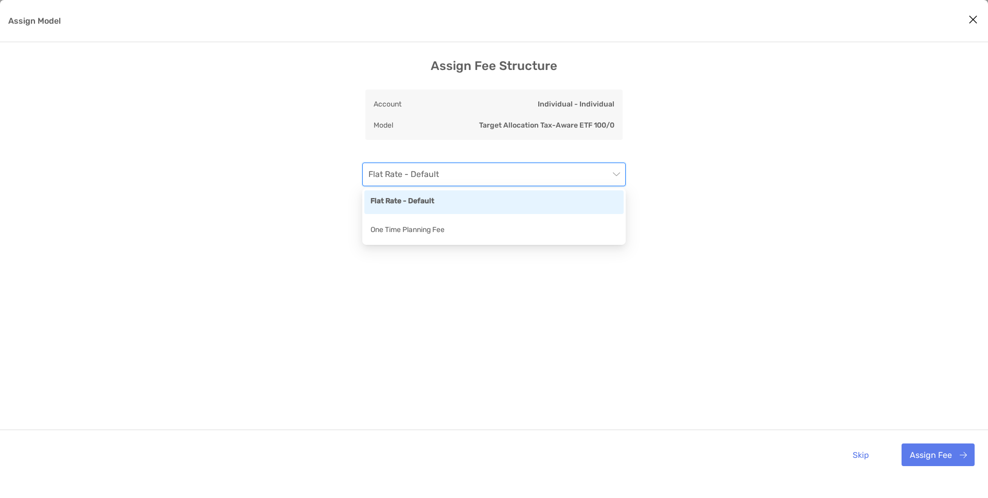
click at [707, 176] on div "Assign Fee Structure Account Individual - Individual Model Target Allocation Ta…" at bounding box center [494, 269] width 988 height 421
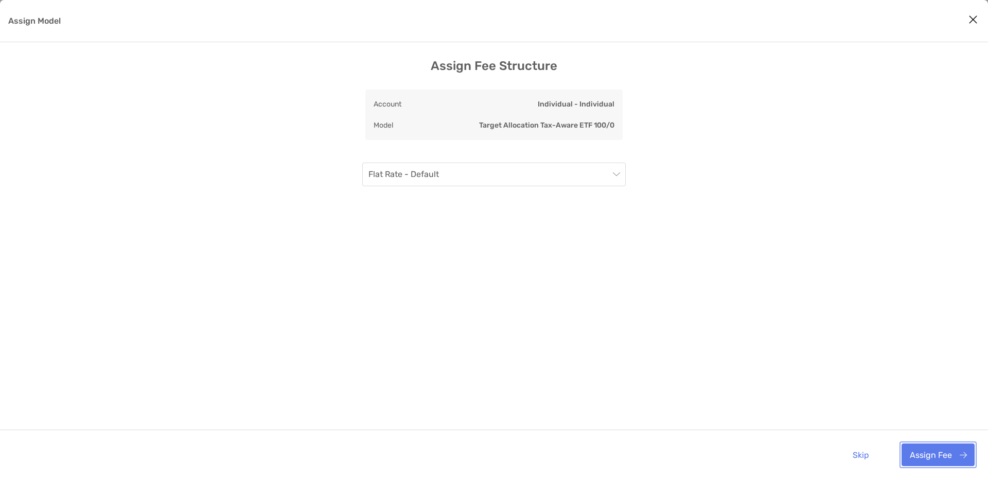
click at [916, 452] on button "Assign Fee" at bounding box center [937, 454] width 73 height 23
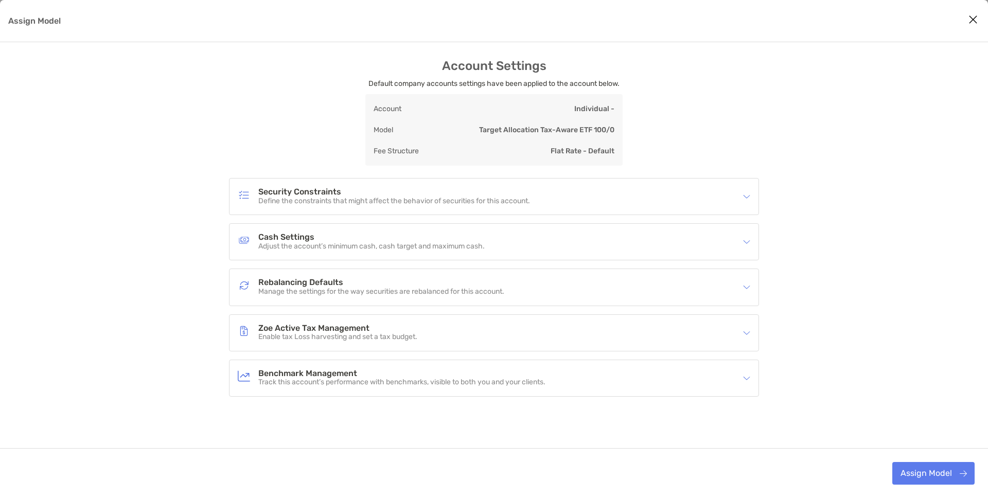
click at [551, 196] on div "Security Constraints Define the constraints that might affect the behavior of s…" at bounding box center [487, 197] width 499 height 24
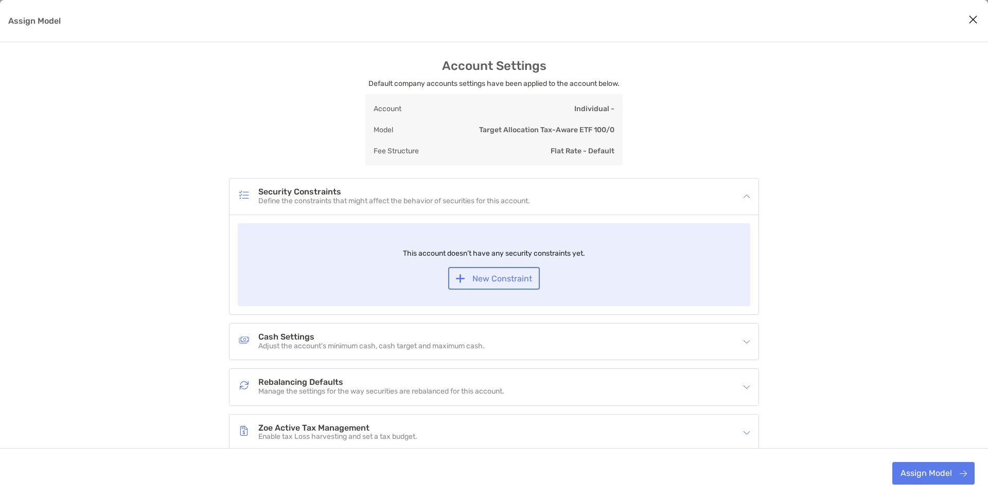
click at [386, 201] on p "Define the constraints that might affect the behavior of securities for this ac…" at bounding box center [394, 201] width 272 height 9
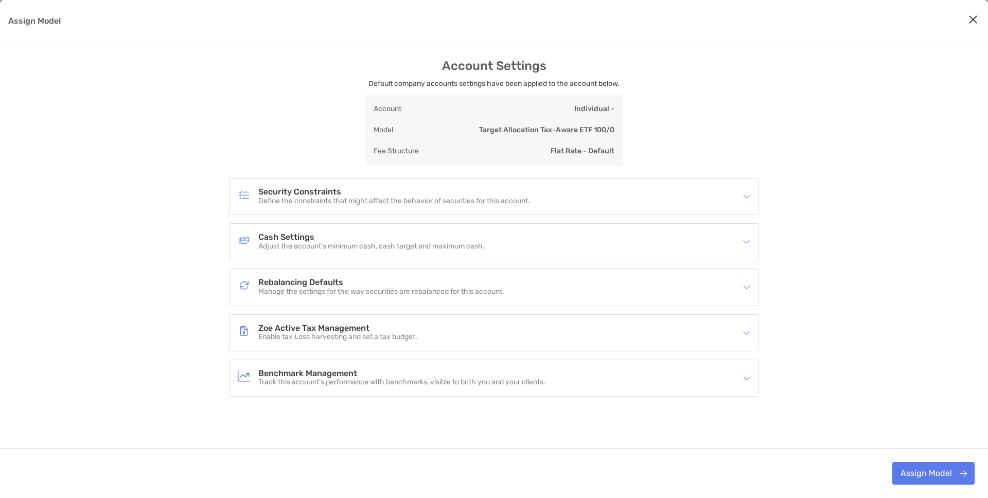
click at [388, 201] on p "Define the constraints that might affect the behavior of securities for this ac…" at bounding box center [394, 201] width 272 height 9
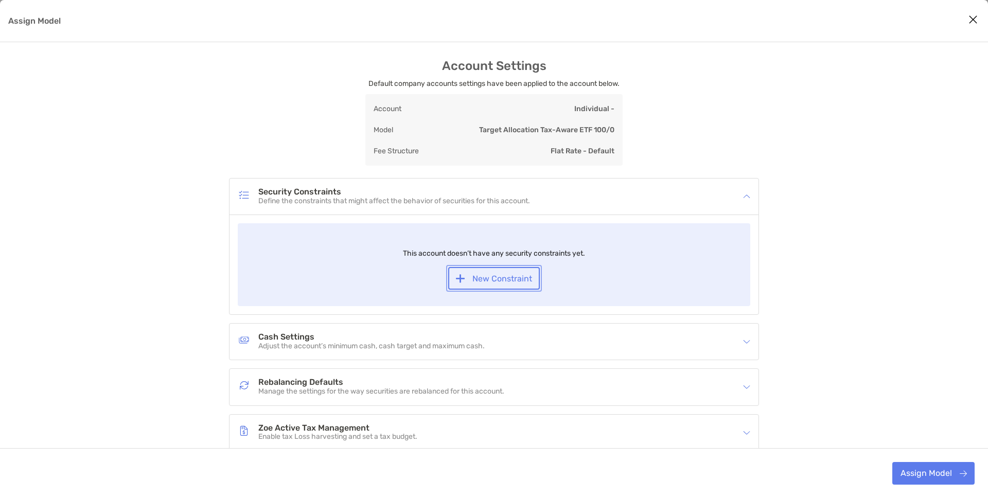
click at [472, 277] on button "New Constraint" at bounding box center [494, 278] width 92 height 23
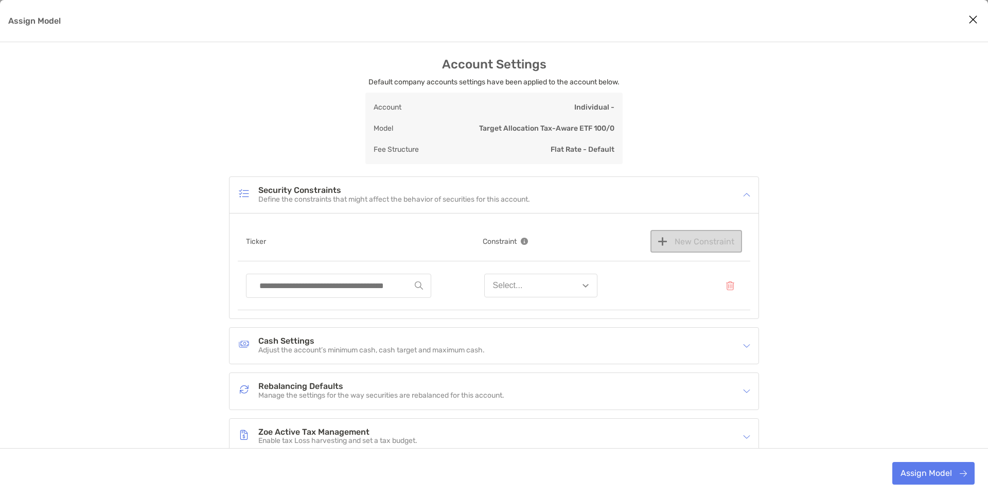
scroll to position [2, 0]
click at [348, 282] on input "Assign Model" at bounding box center [334, 285] width 161 height 23
click at [352, 306] on div "AAPL - Apple Inc." at bounding box center [338, 309] width 184 height 25
type input "**********"
click at [493, 284] on div "Select..." at bounding box center [508, 284] width 30 height 9
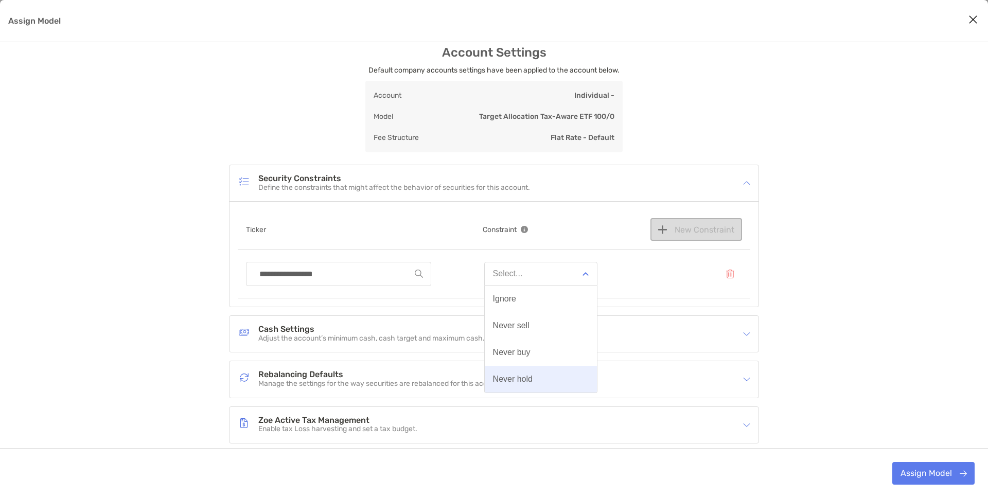
scroll to position [12, 0]
click at [467, 282] on div "**********" at bounding box center [494, 275] width 512 height 49
click at [732, 278] on button "Assign Model" at bounding box center [730, 274] width 24 height 23
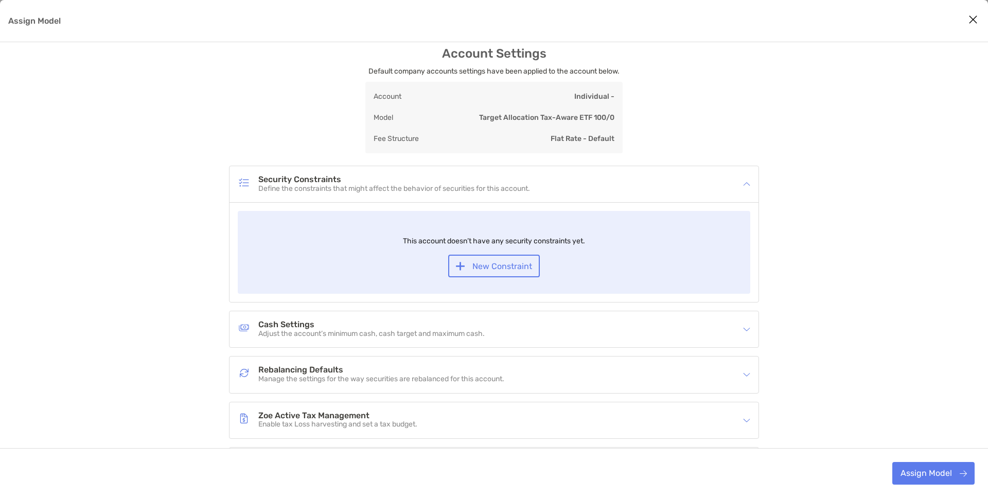
click at [564, 336] on div "Cash Settings Adjust the account’s minimum cash, cash target and maximum cash." at bounding box center [487, 329] width 499 height 24
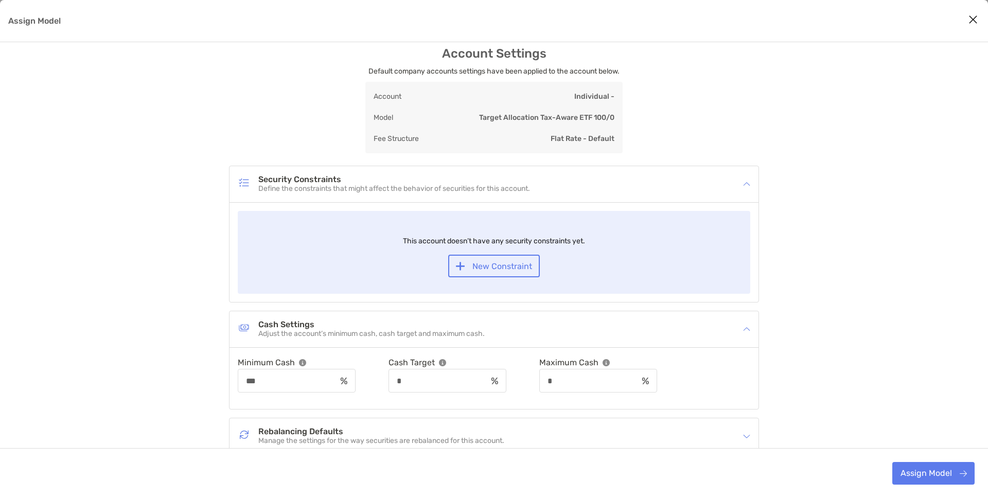
click at [658, 177] on div "Security Constraints Define the constraints that might affect the behavior of s…" at bounding box center [487, 184] width 499 height 24
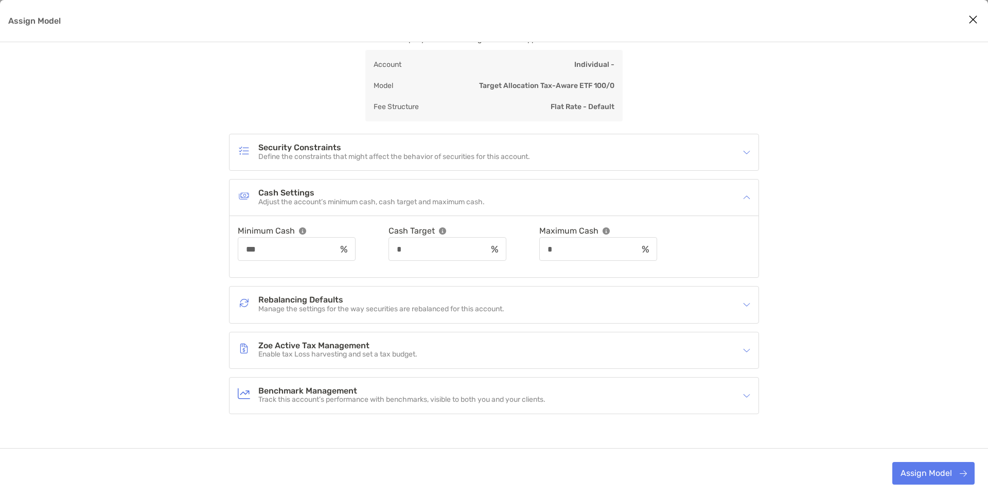
scroll to position [66, 0]
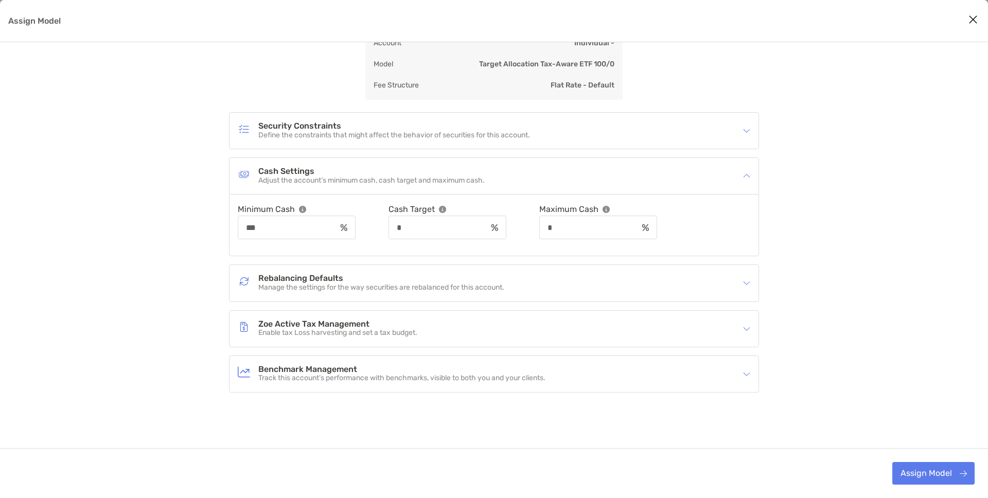
click at [485, 170] on h4 "Cash Settings" at bounding box center [371, 171] width 226 height 9
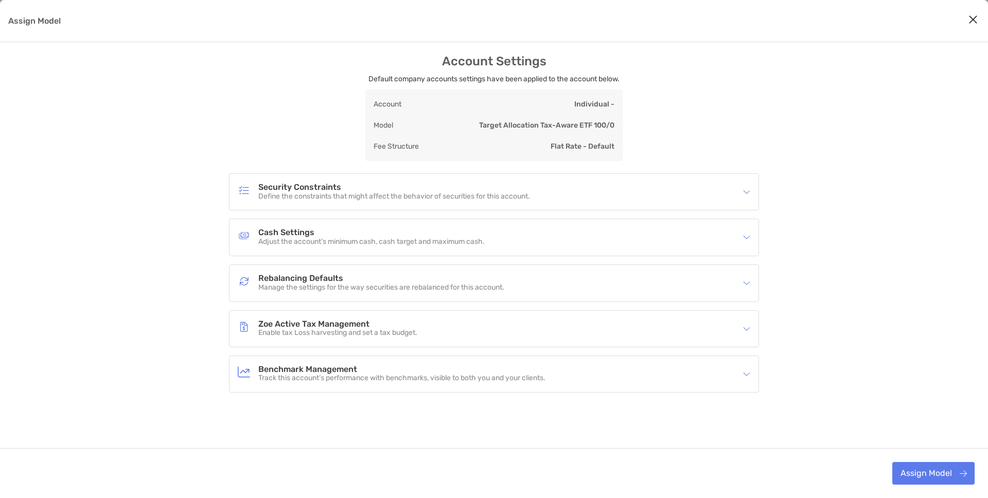
scroll to position [4, 0]
click at [449, 287] on p "Manage the settings for the way securities are rebalanced for this account." at bounding box center [381, 287] width 246 height 9
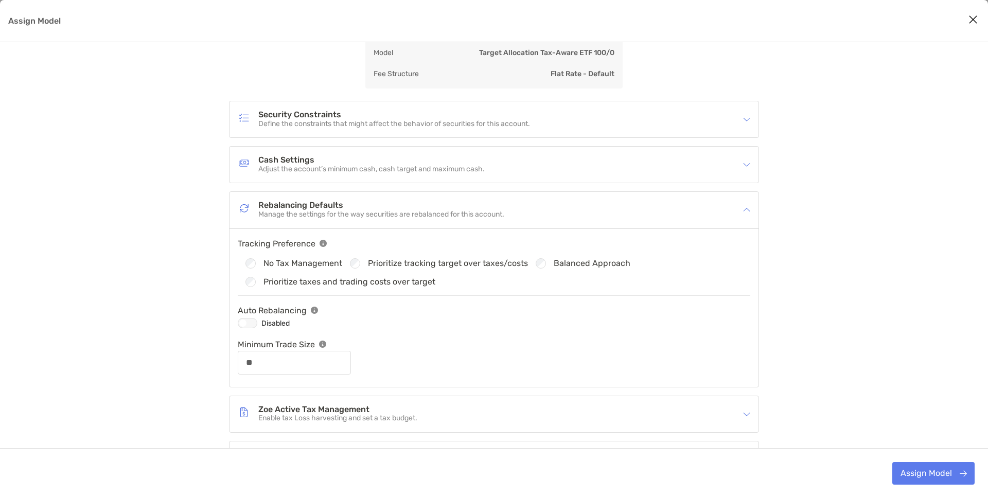
click at [457, 204] on h4 "Rebalancing Defaults" at bounding box center [381, 205] width 246 height 9
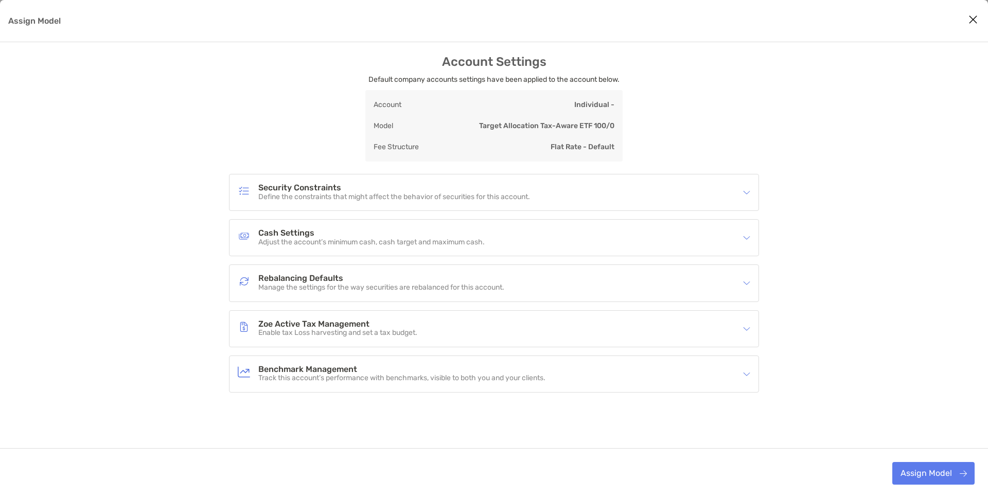
click at [453, 339] on div "Zoe Active Tax Management Enable tax Loss harvesting and set a tax budget." at bounding box center [487, 329] width 499 height 24
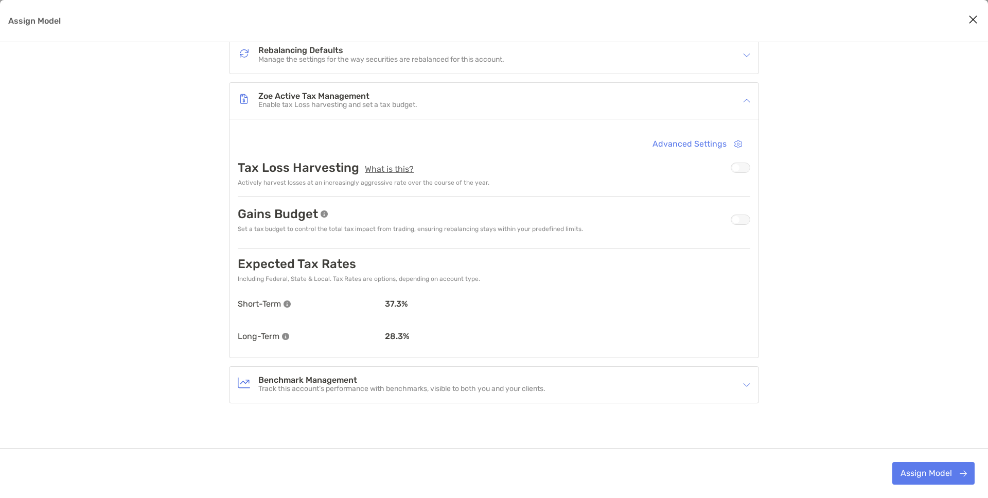
scroll to position [235, 0]
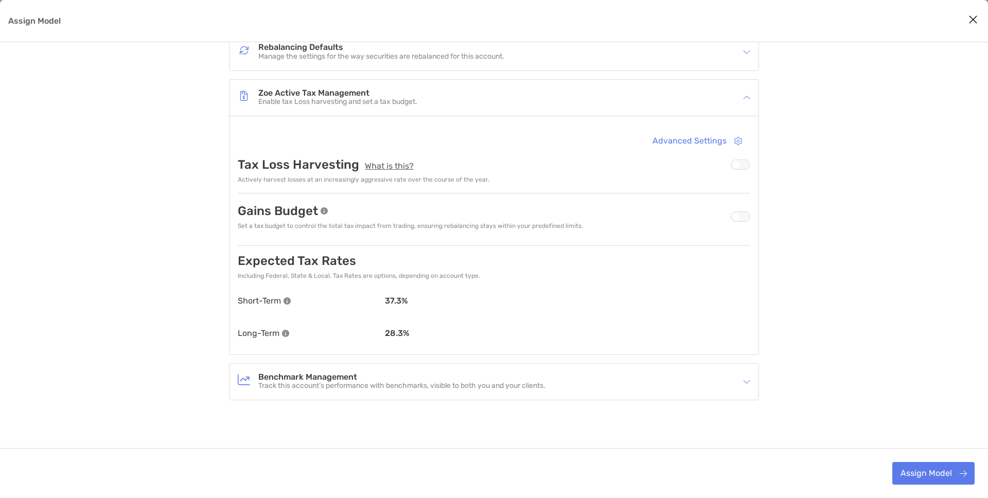
click at [740, 165] on div "Assign Model" at bounding box center [741, 164] width 20 height 10
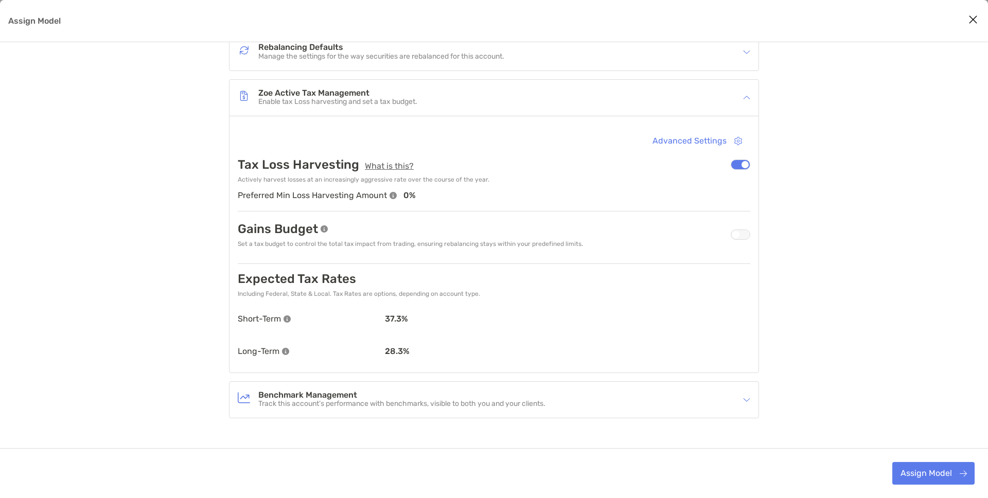
click at [561, 142] on div "Advanced Settings Tax Loss Harvesting What is this? Actively harvest losses at …" at bounding box center [494, 247] width 512 height 235
click at [746, 94] on img "Assign Model" at bounding box center [746, 97] width 7 height 7
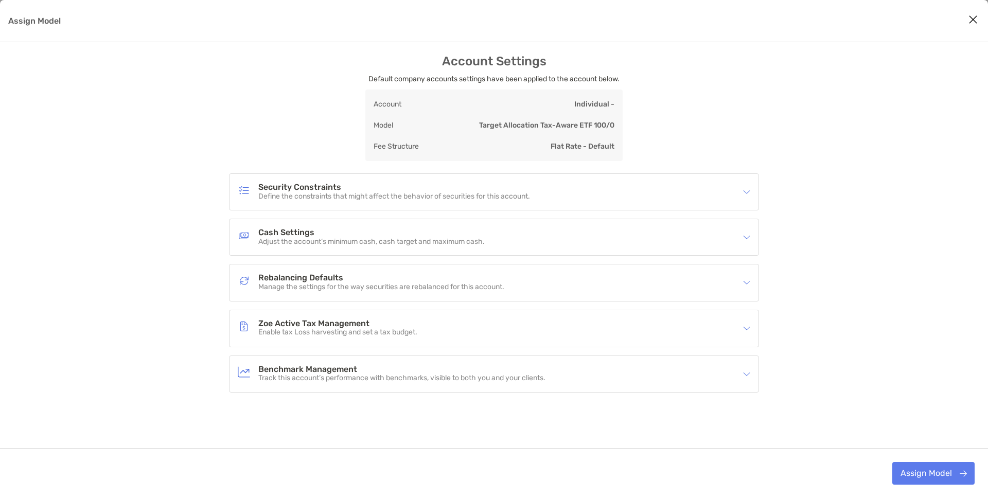
scroll to position [4, 0]
click at [574, 341] on div "Zoe Active Tax Management Enable tax Loss harvesting and set a tax budget." at bounding box center [493, 329] width 529 height 36
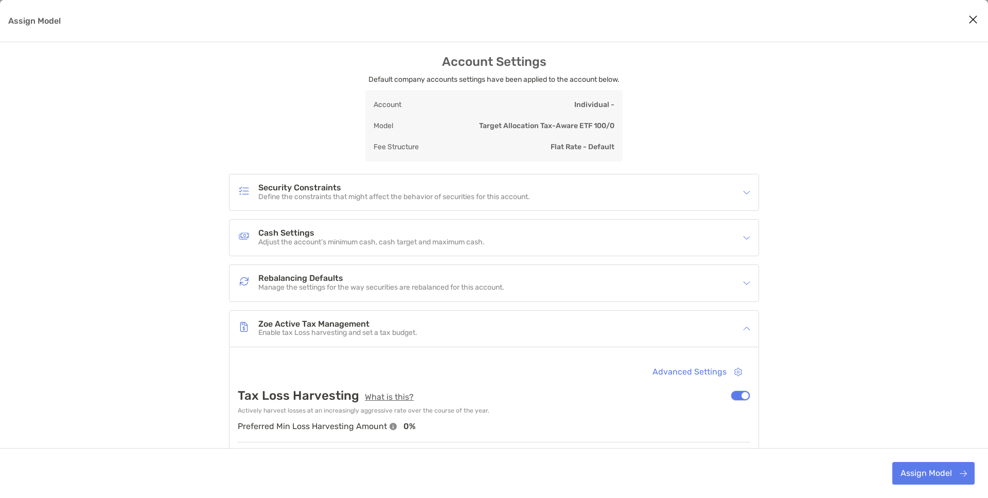
scroll to position [235, 0]
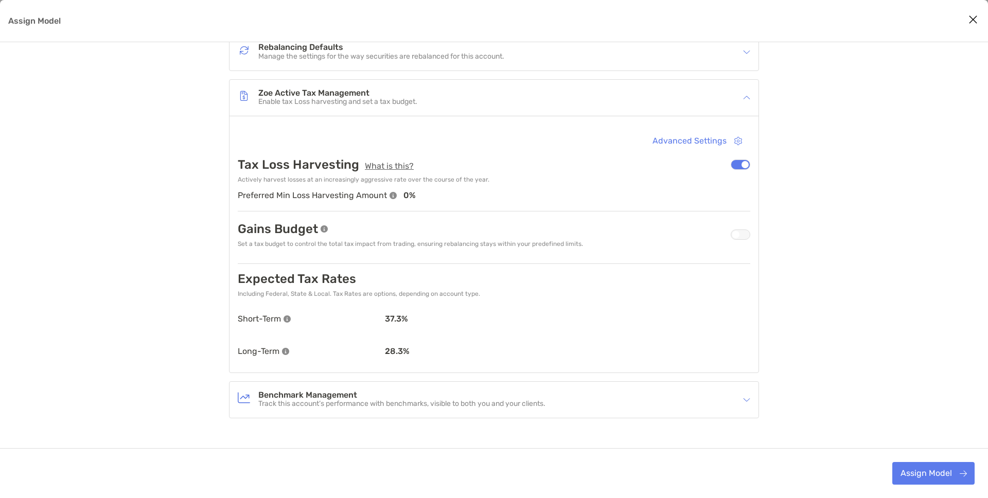
click at [747, 106] on div "Zoe Active Tax Management Enable tax Loss harvesting and set a tax budget." at bounding box center [493, 98] width 529 height 36
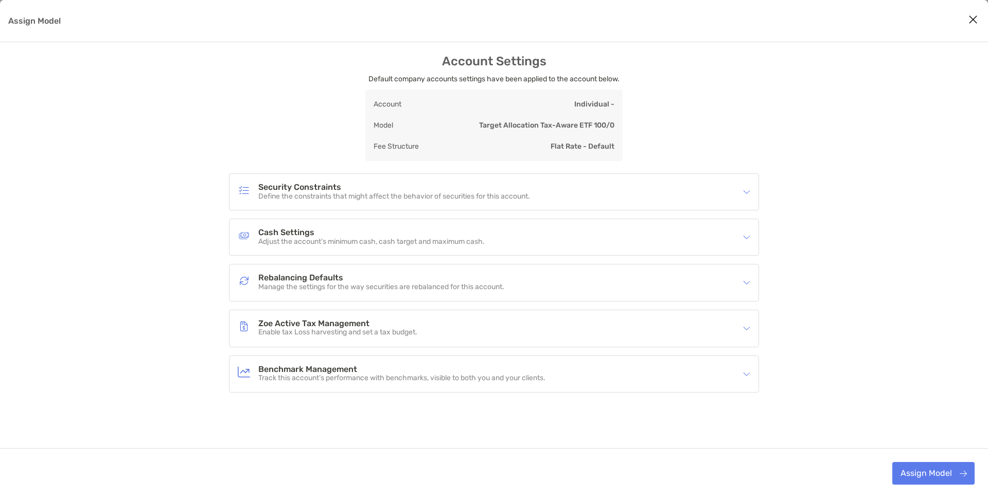
scroll to position [4, 0]
click at [647, 381] on div "Benchmark Management Track this account’s performance with benchmarks, visible …" at bounding box center [487, 374] width 499 height 24
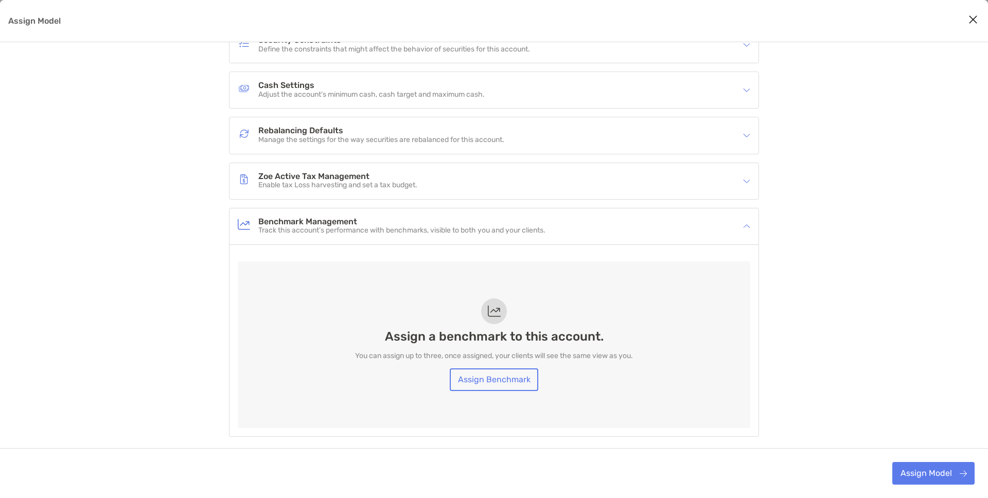
scroll to position [152, 0]
click at [489, 378] on link "Assign Benchmark" at bounding box center [494, 379] width 88 height 23
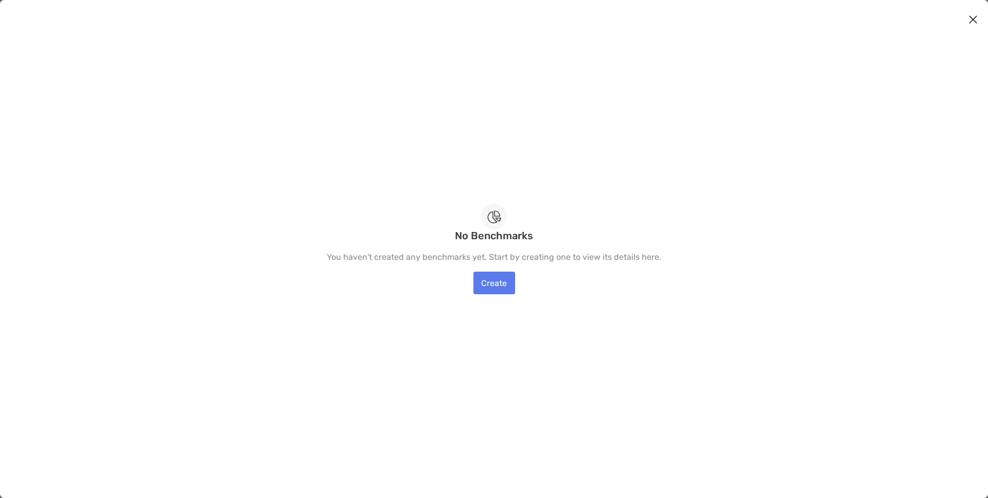
click at [971, 21] on icon "Close modal" at bounding box center [972, 19] width 9 height 12
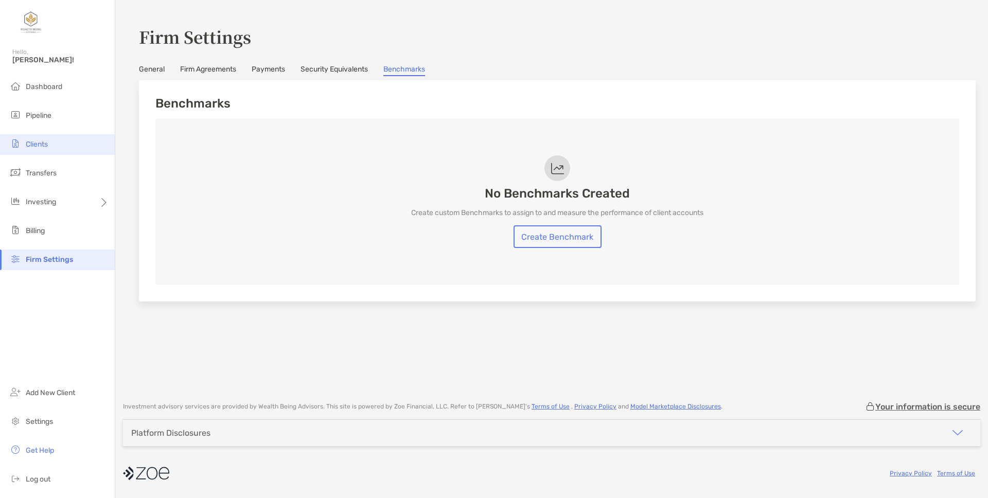
click at [44, 148] on span "Clients" at bounding box center [37, 144] width 22 height 9
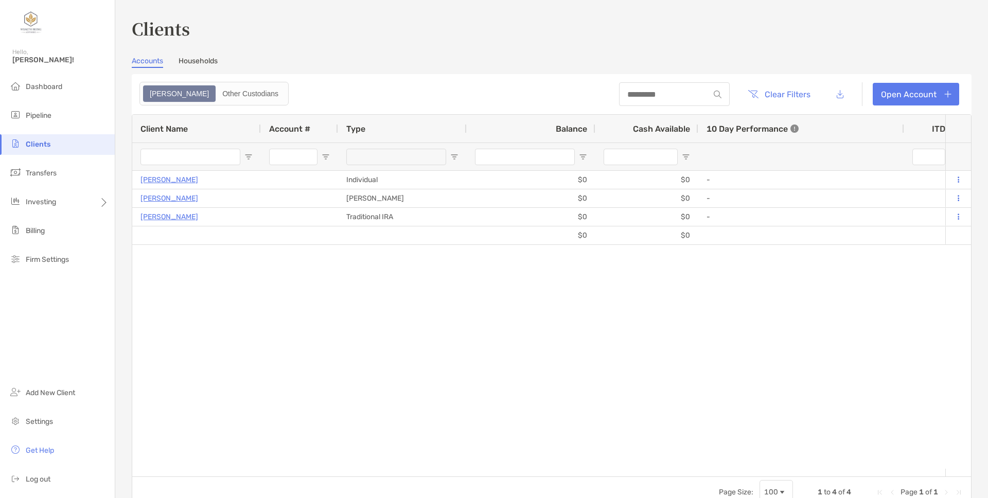
click at [198, 58] on link "Households" at bounding box center [198, 62] width 39 height 11
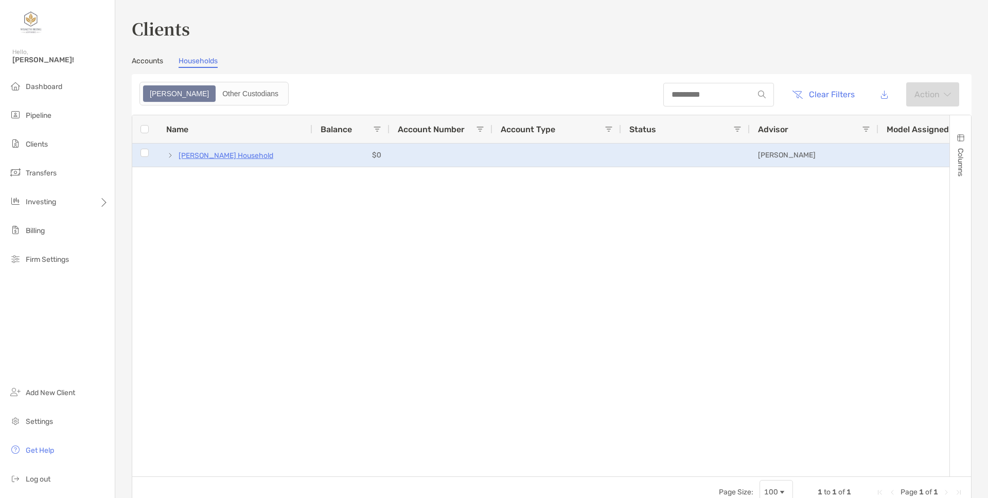
click at [171, 157] on span at bounding box center [170, 155] width 8 height 8
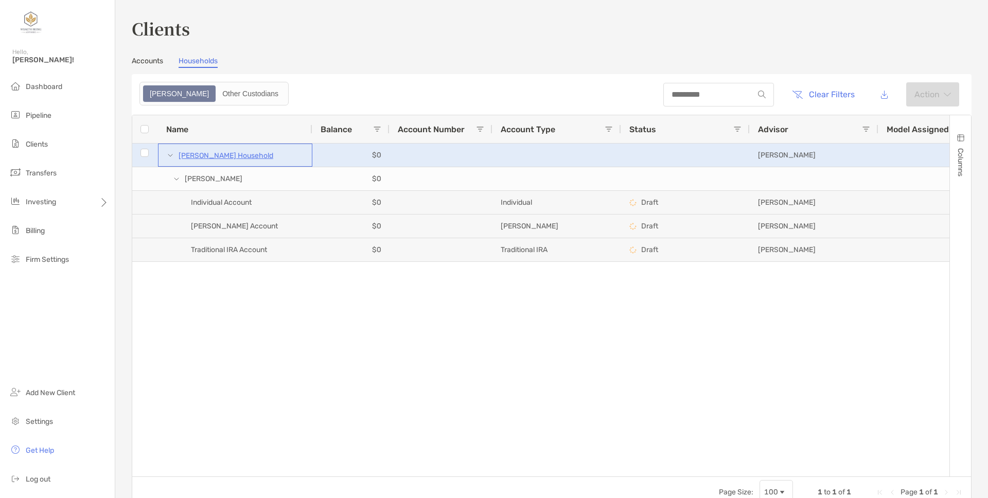
click at [171, 157] on span at bounding box center [170, 155] width 8 height 8
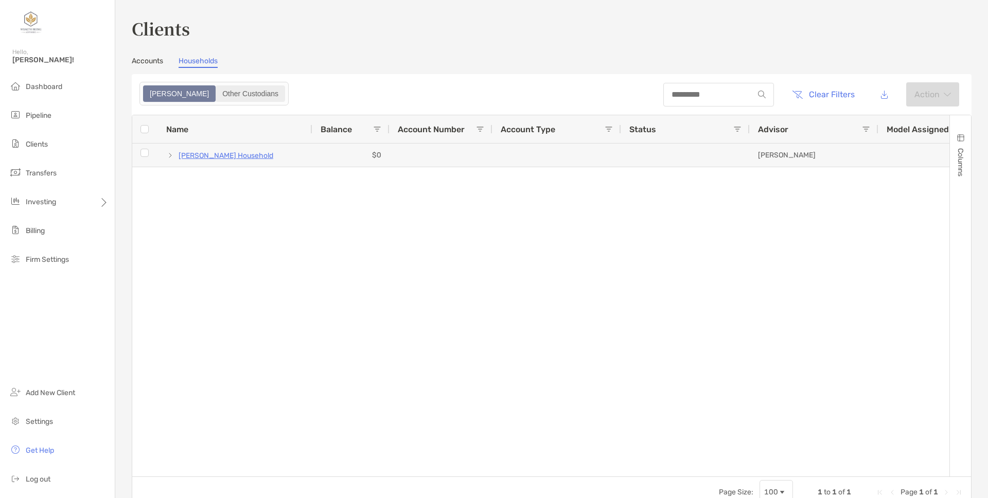
click at [217, 95] on div "Other Custodians" at bounding box center [250, 93] width 67 height 14
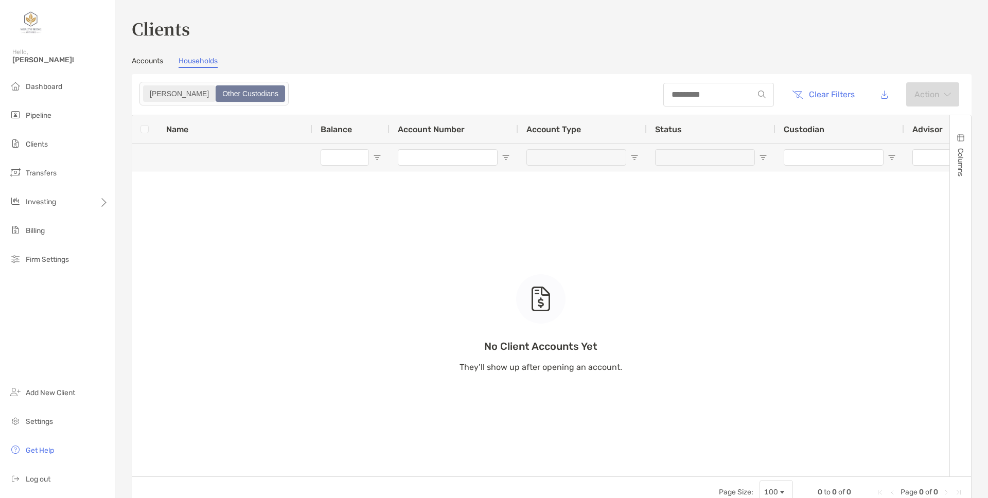
click at [154, 93] on div "Zoe" at bounding box center [179, 93] width 70 height 14
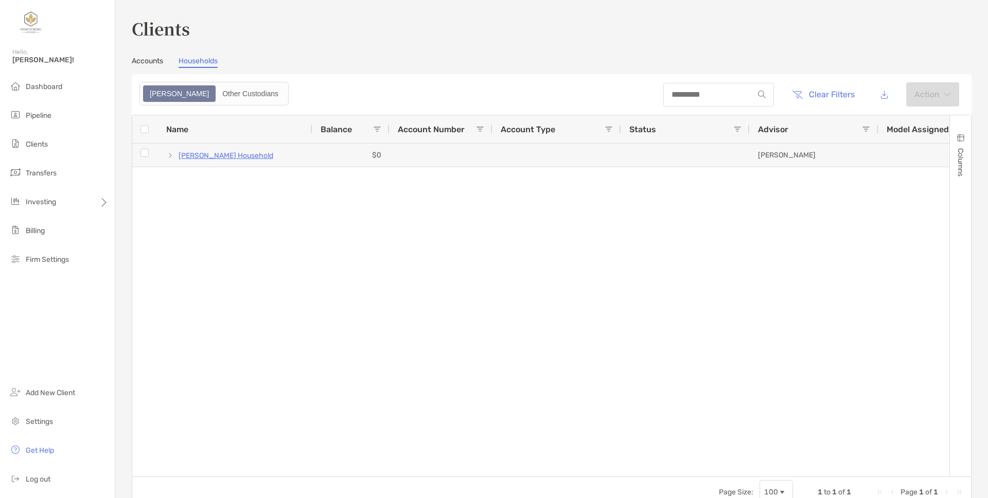
click at [149, 62] on link "Accounts" at bounding box center [147, 62] width 31 height 11
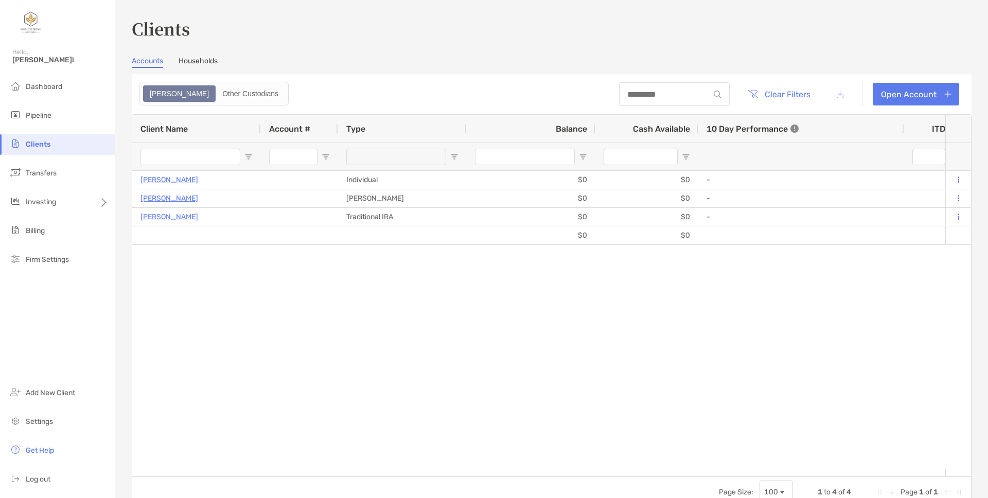
click at [509, 305] on div "Charles Edson Individual $0 $0 - 0% 0% Draft Disabled Charles Edson's Household…" at bounding box center [538, 320] width 813 height 298
click at [20, 208] on div "Investing" at bounding box center [57, 202] width 115 height 21
click at [141, 203] on span "Portfolios" at bounding box center [139, 202] width 31 height 9
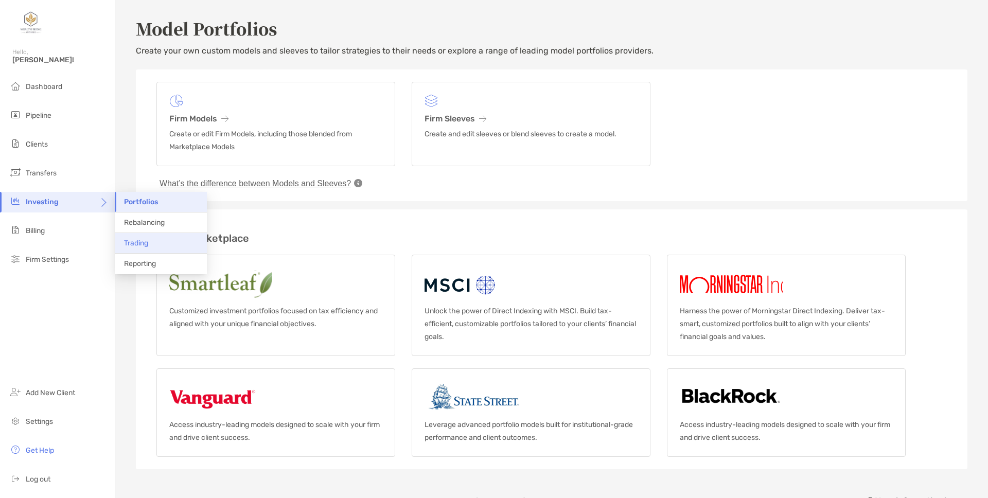
click at [144, 241] on span "Trading" at bounding box center [136, 243] width 24 height 9
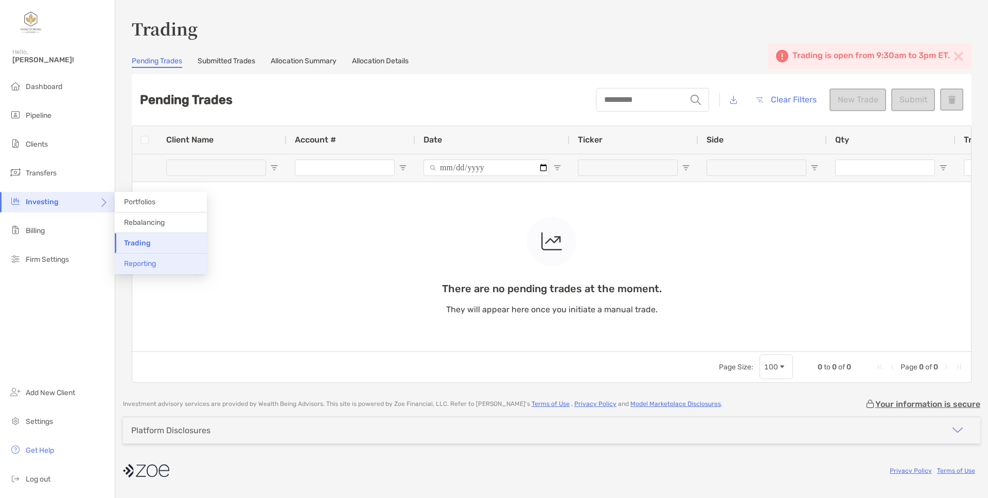
click at [141, 262] on span "Reporting" at bounding box center [140, 263] width 32 height 9
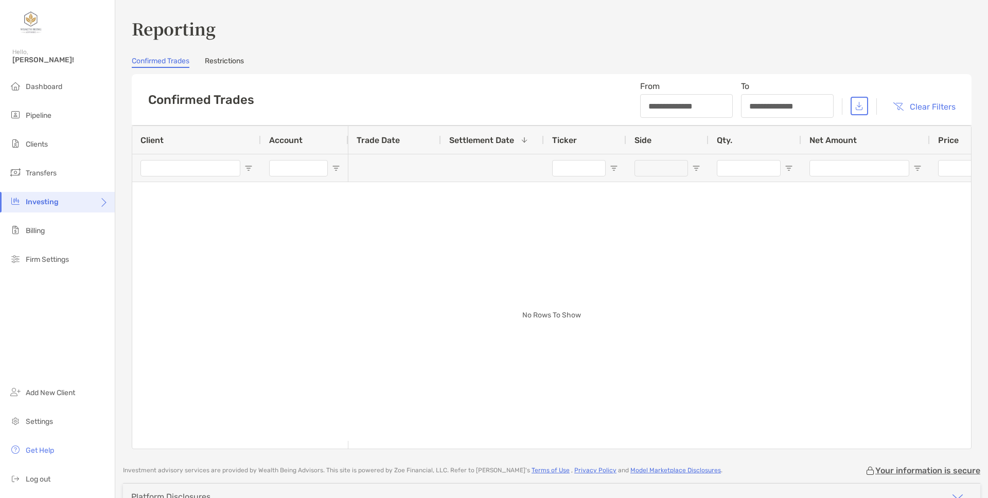
click at [56, 281] on div "Dashboard Pipeline Clients Transfers Investing Billing Firm Settings Add New Cl…" at bounding box center [57, 287] width 115 height 421
click at [40, 140] on span "Clients" at bounding box center [37, 144] width 22 height 9
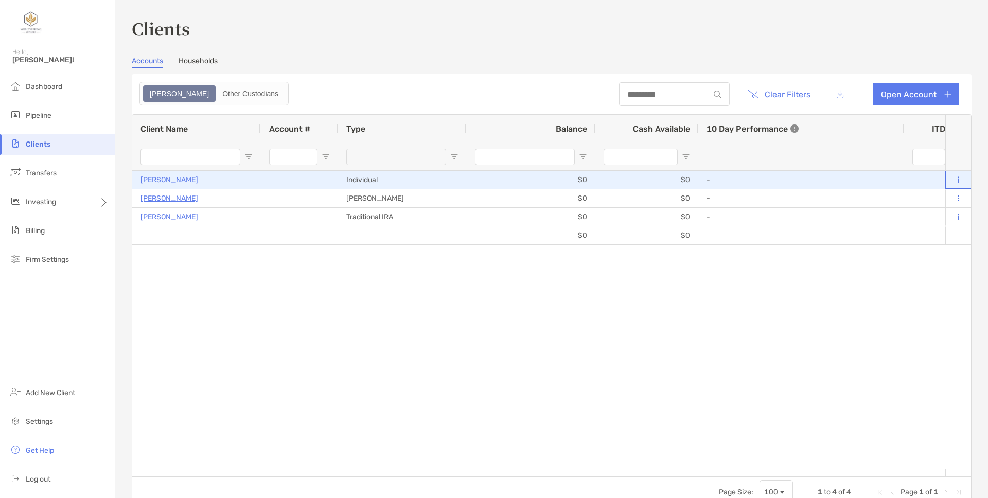
click at [953, 180] on button at bounding box center [957, 180] width 9 height 10
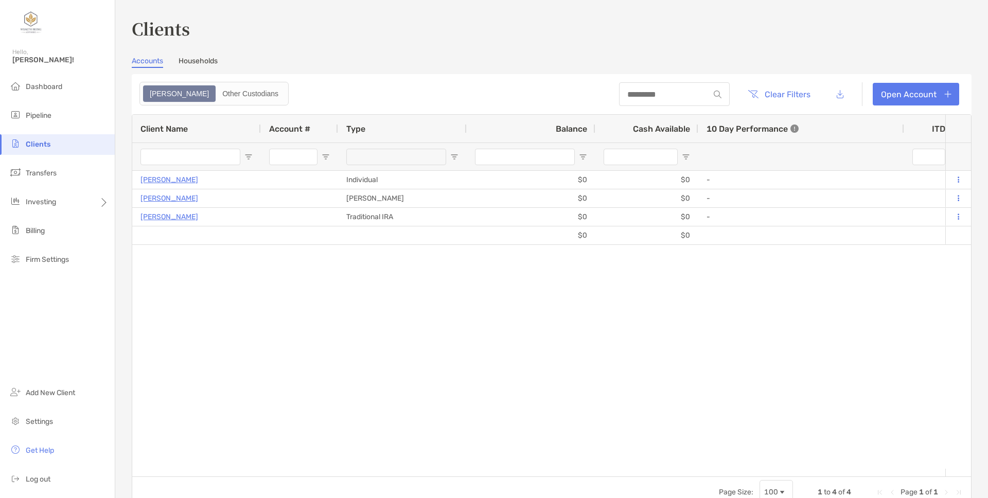
click at [902, 271] on div "Charles Edson Individual $0 $0 - 0% 0% Draft Disabled Charles Edson's Household…" at bounding box center [538, 320] width 813 height 298
click at [266, 319] on div "Charles Edson Individual $0 $0 - 0% 0% Draft Disabled Charles Edson's Household…" at bounding box center [538, 320] width 813 height 298
click at [135, 207] on li "Portfolios" at bounding box center [161, 202] width 92 height 21
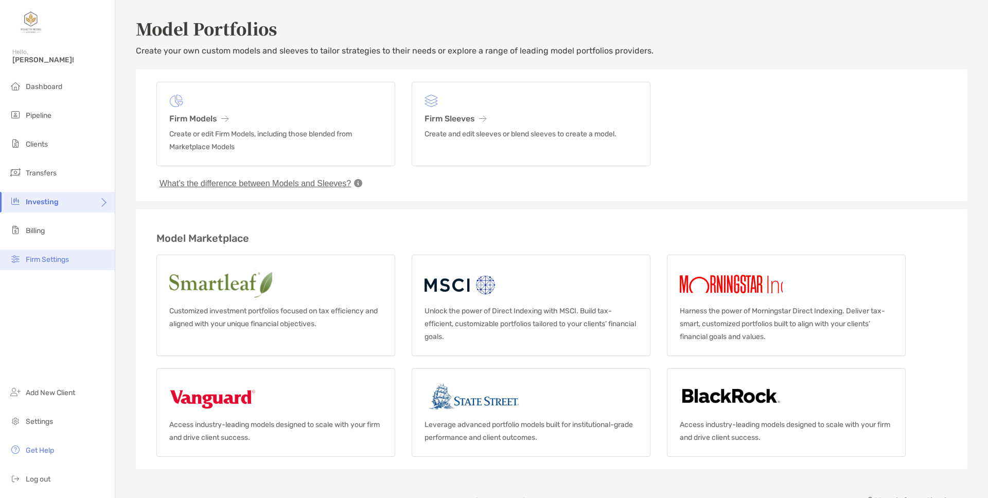
click at [56, 261] on span "Firm Settings" at bounding box center [47, 259] width 43 height 9
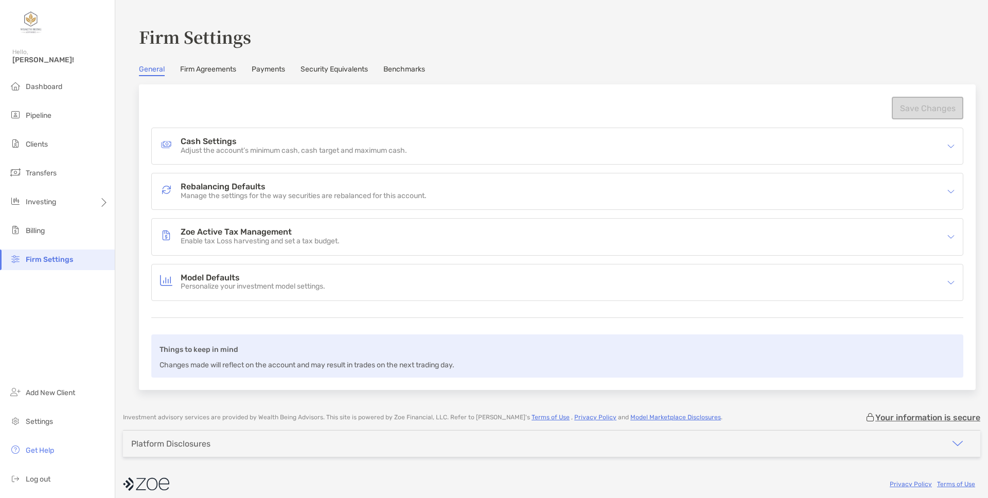
click at [217, 73] on link "Firm Agreements" at bounding box center [208, 70] width 56 height 11
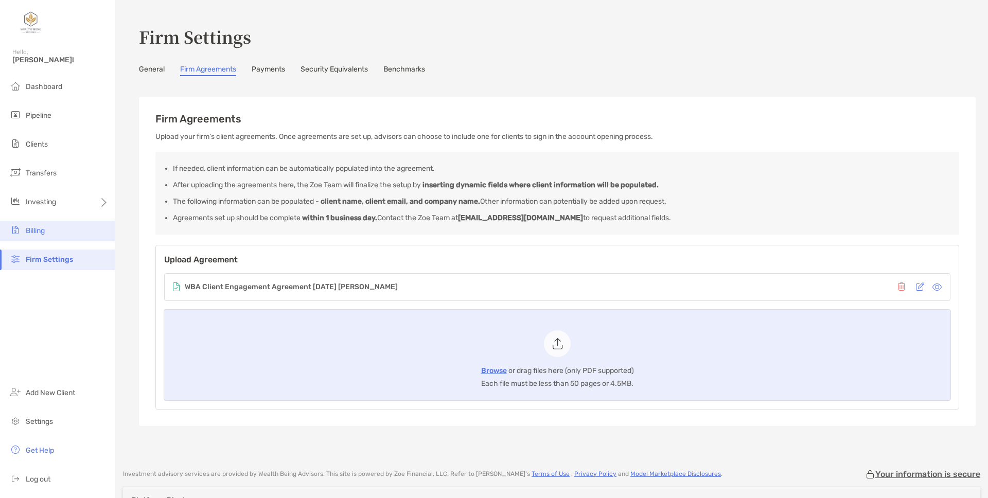
click at [52, 232] on li "Billing" at bounding box center [57, 231] width 115 height 21
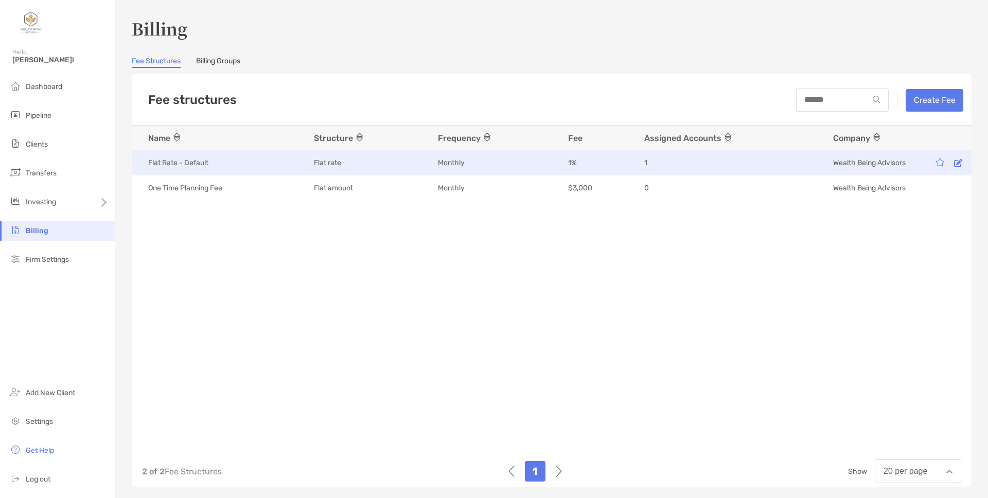
click at [954, 164] on icon at bounding box center [958, 163] width 8 height 8
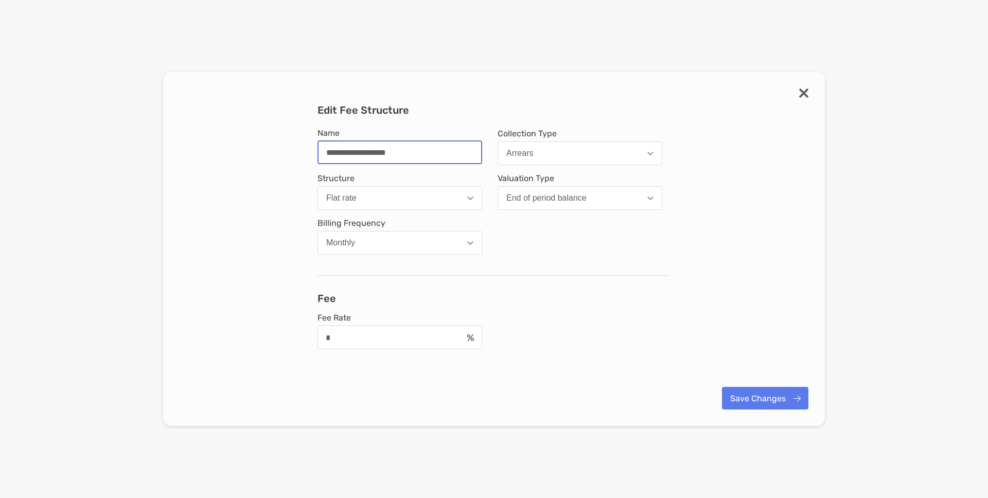
click at [407, 156] on input "**********" at bounding box center [399, 152] width 163 height 22
click at [345, 153] on input "********" at bounding box center [399, 152] width 163 height 22
type input "**********"
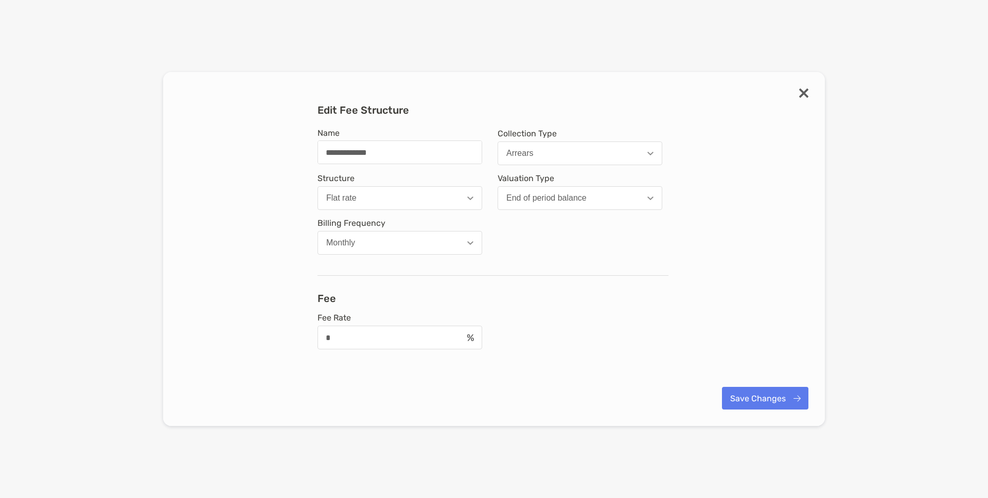
click at [404, 195] on button "Flat rate" at bounding box center [399, 198] width 165 height 24
click at [533, 239] on div "**********" at bounding box center [492, 199] width 351 height 151
click at [736, 398] on button "Save Changes" at bounding box center [765, 398] width 86 height 23
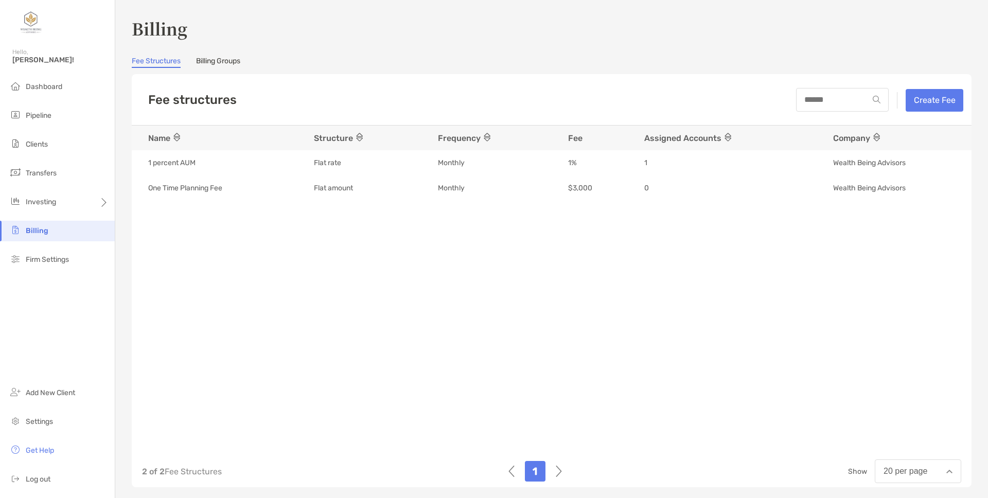
click at [120, 420] on div "Billing Fee Structures Billing Groups Fee structures Create Fee Name Structure …" at bounding box center [551, 249] width 872 height 498
